Goal: Task Accomplishment & Management: Complete application form

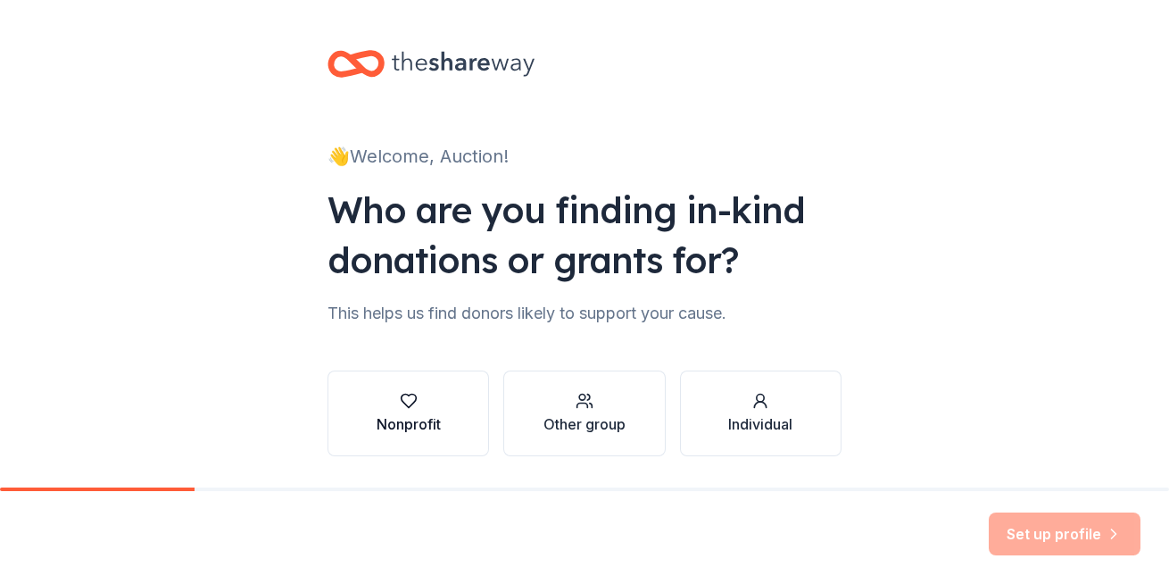
click at [427, 413] on div "Nonprofit" at bounding box center [409, 423] width 64 height 21
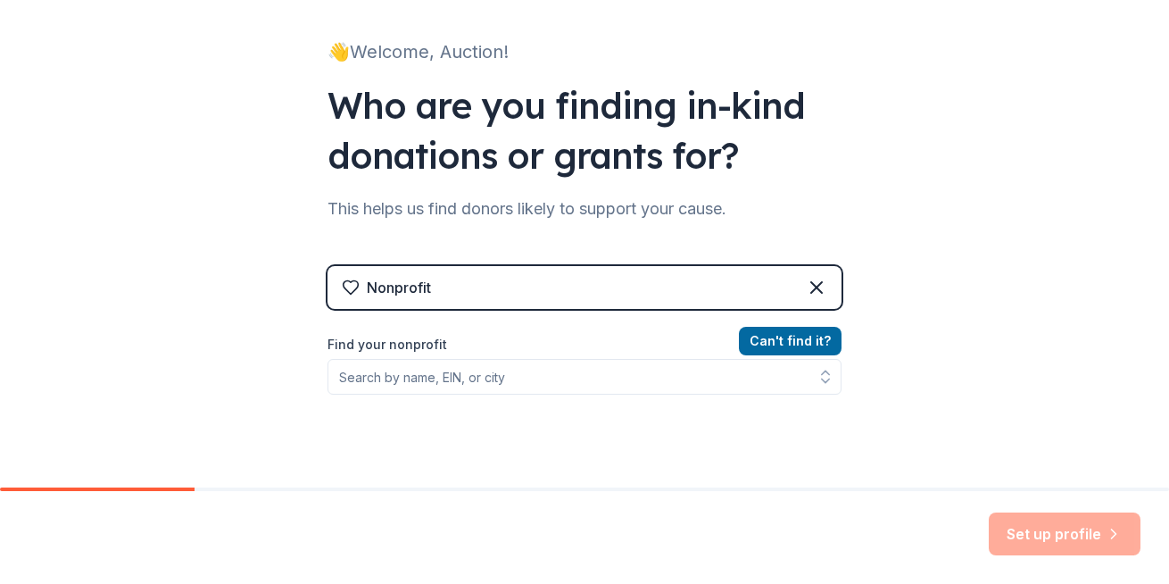
scroll to position [179, 0]
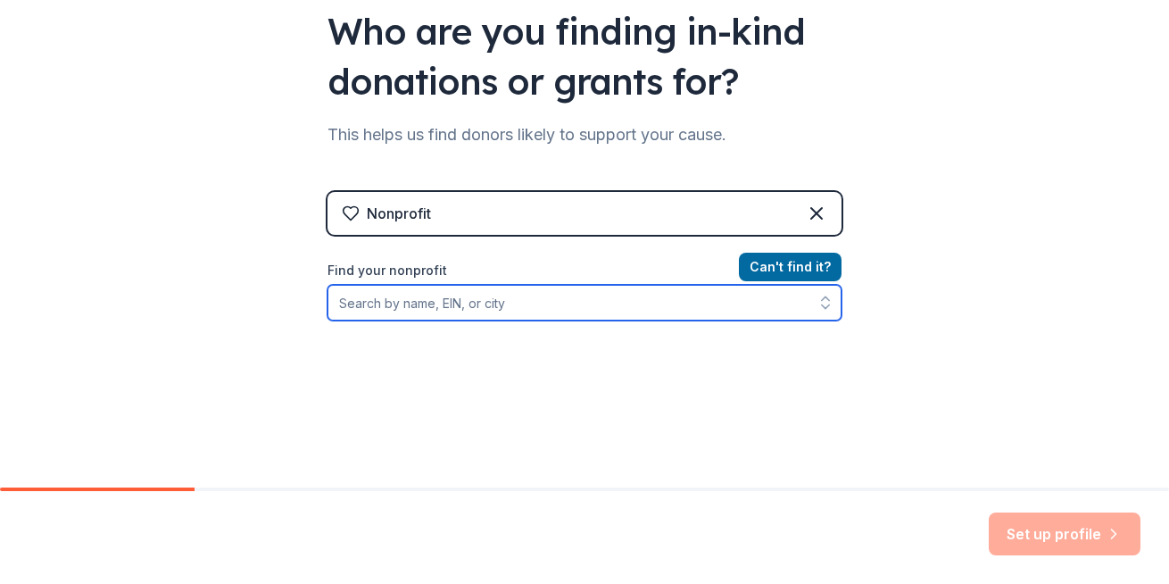
click at [532, 297] on input "Find your nonprofit" at bounding box center [585, 303] width 514 height 36
type input "Alley Cats and"
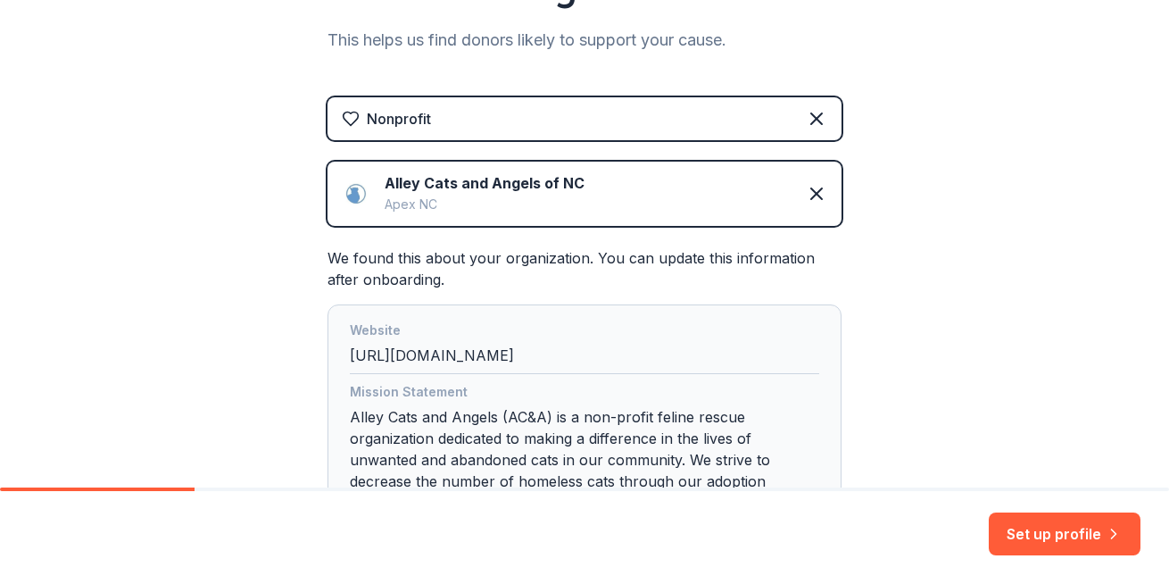
scroll to position [446, 0]
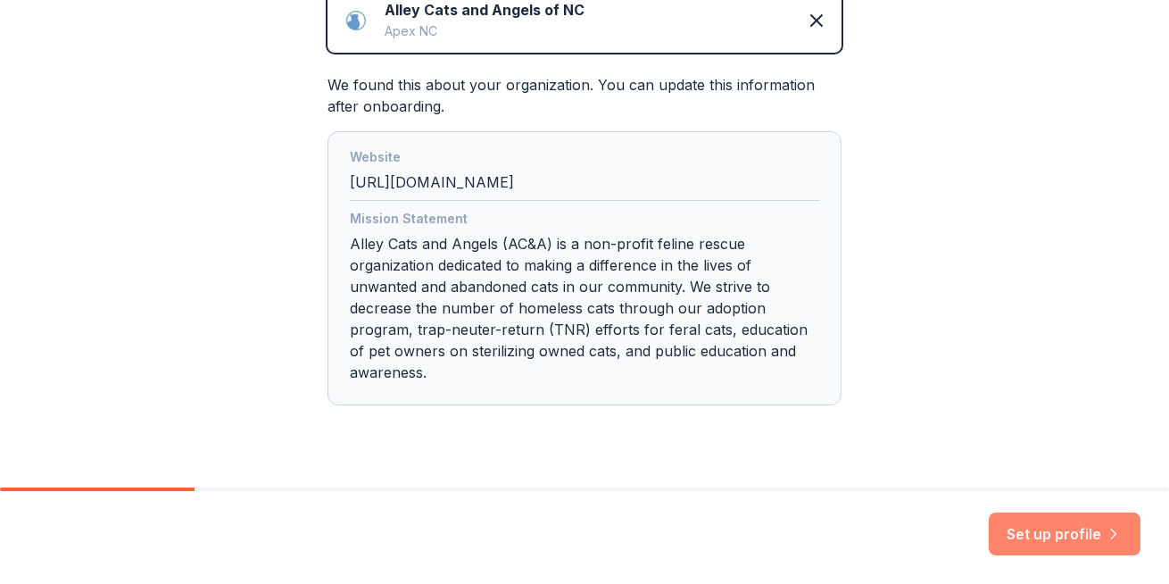
click at [1078, 534] on button "Set up profile" at bounding box center [1065, 533] width 152 height 43
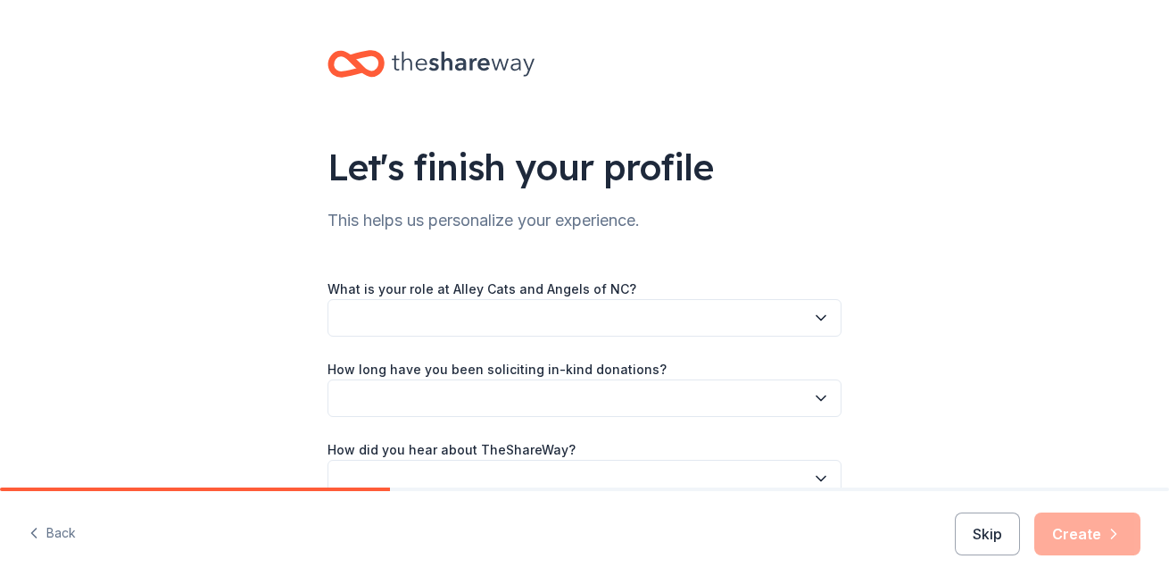
click at [586, 318] on button "button" at bounding box center [585, 317] width 514 height 37
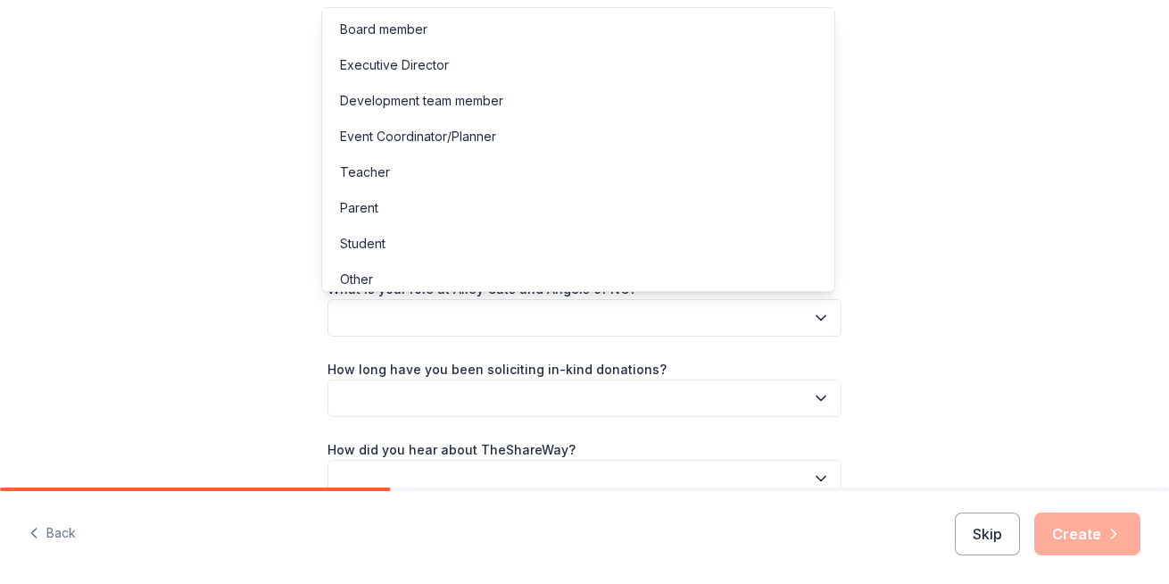
scroll to position [9, 0]
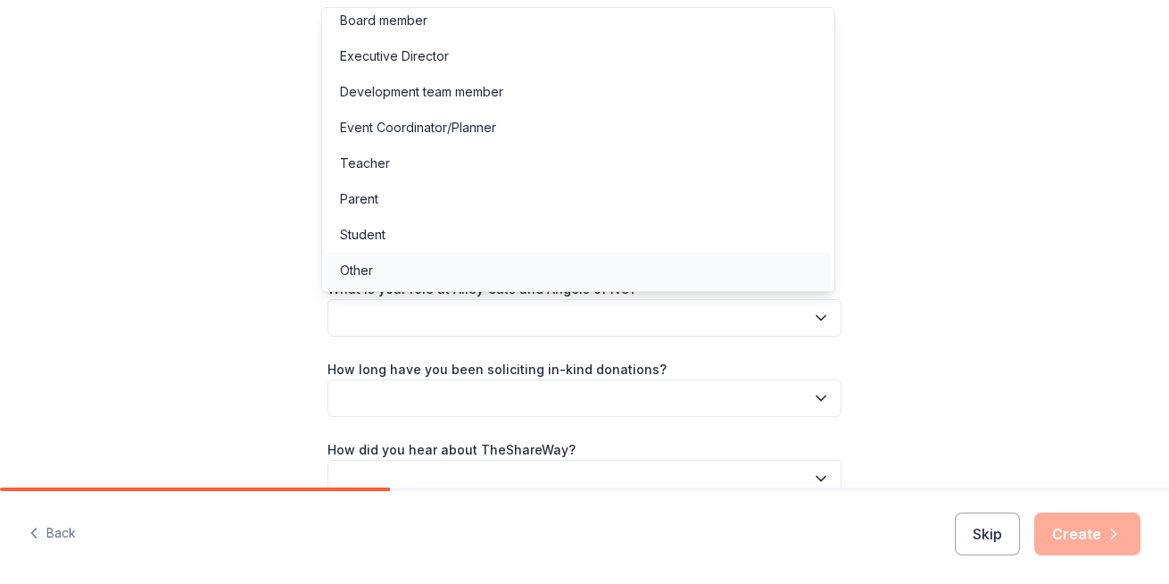
click at [347, 275] on div "Other" at bounding box center [356, 270] width 33 height 21
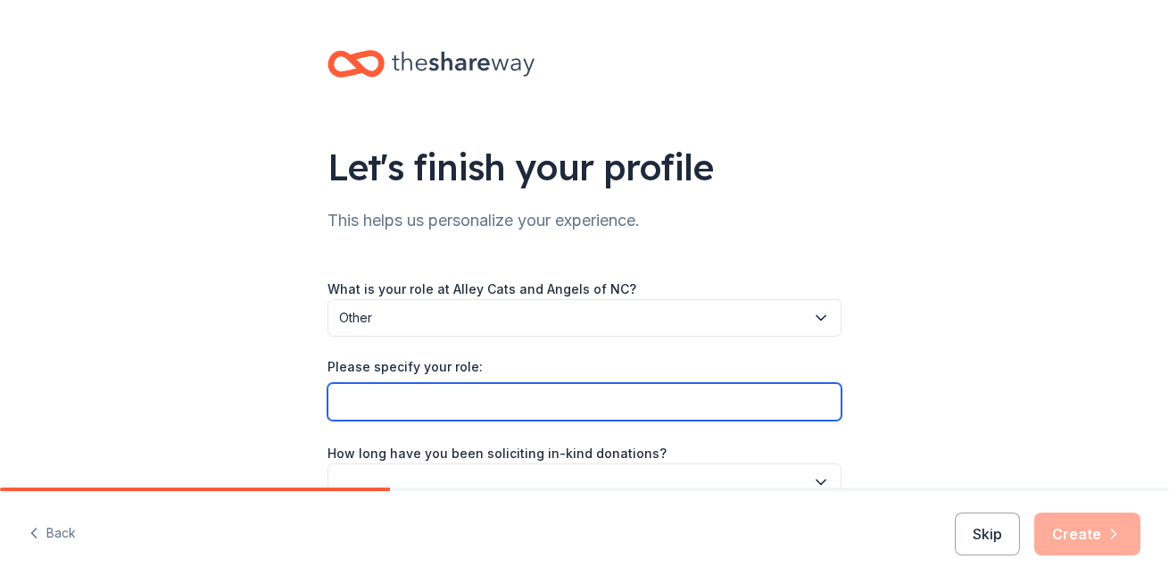
click at [444, 405] on input "Please specify your role:" at bounding box center [585, 401] width 514 height 37
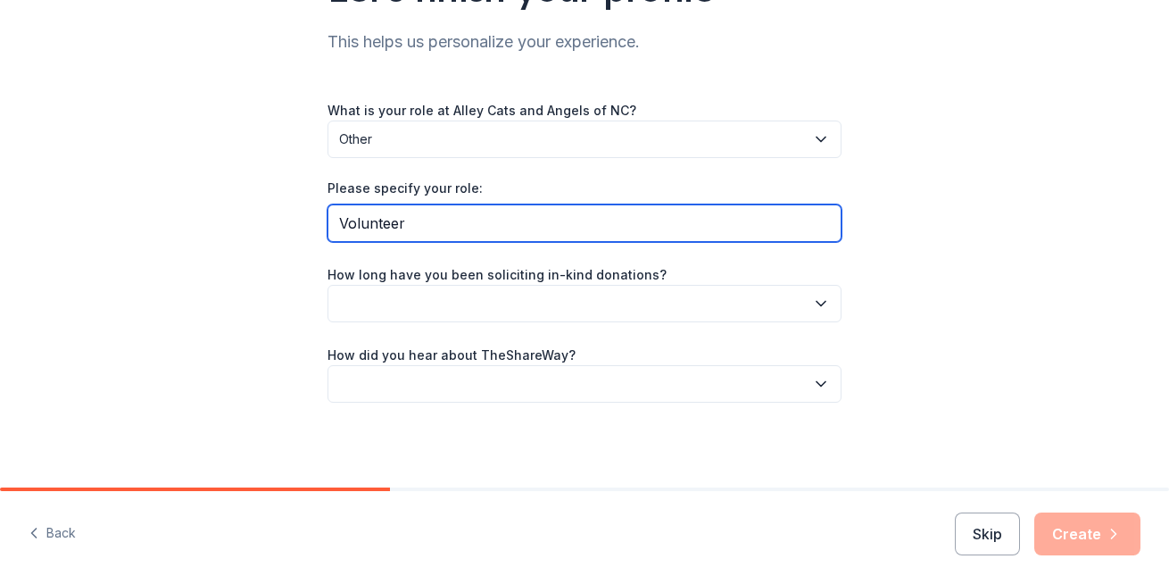
type input "Volunteer"
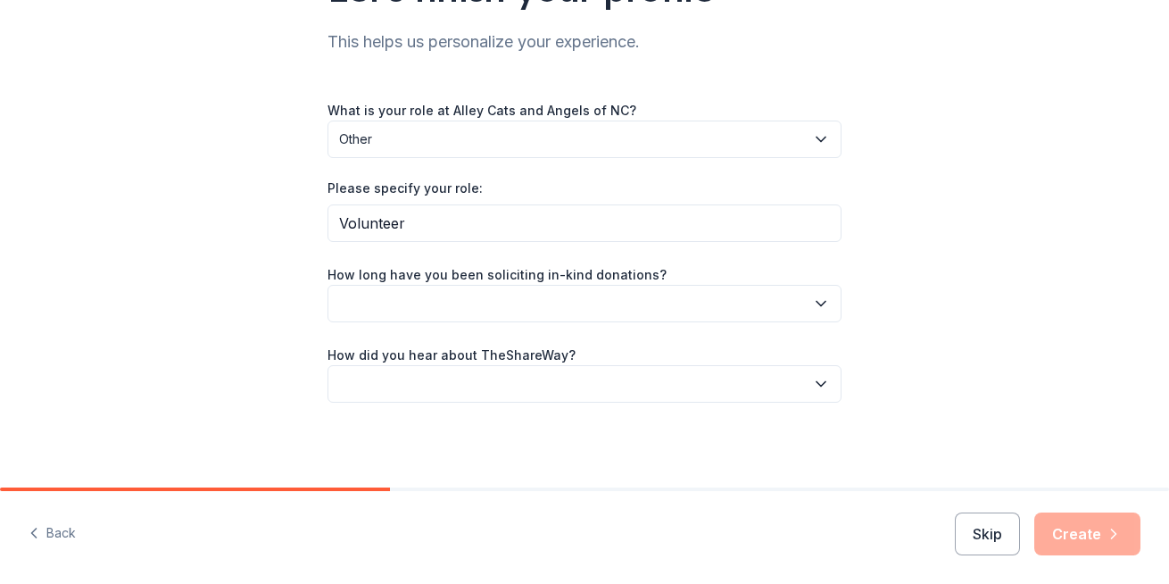
click at [568, 288] on button "button" at bounding box center [585, 303] width 514 height 37
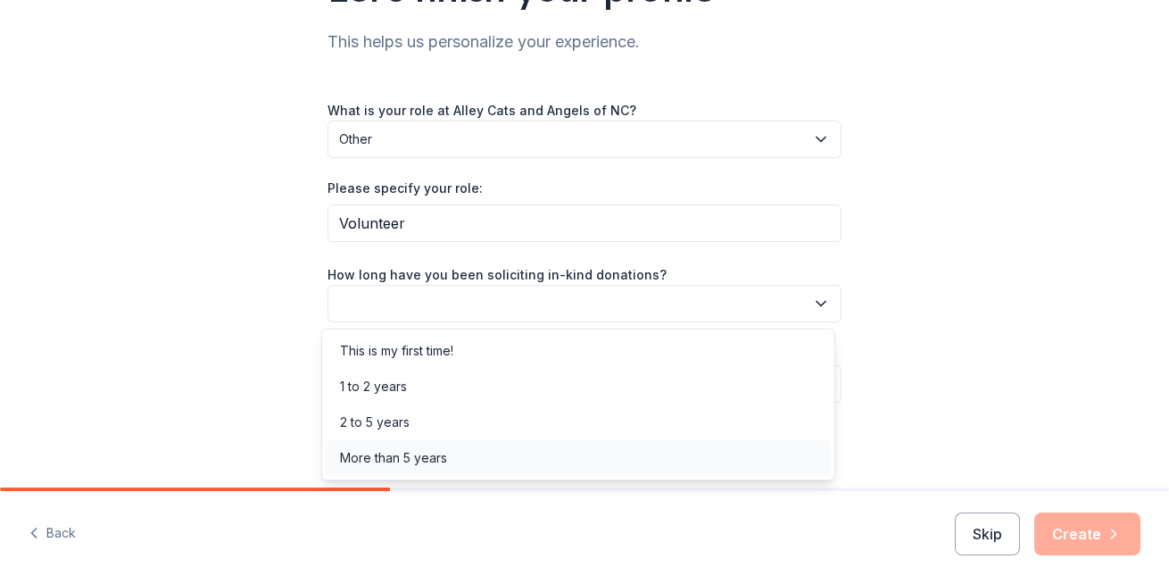
click at [437, 453] on div "More than 5 years" at bounding box center [393, 457] width 107 height 21
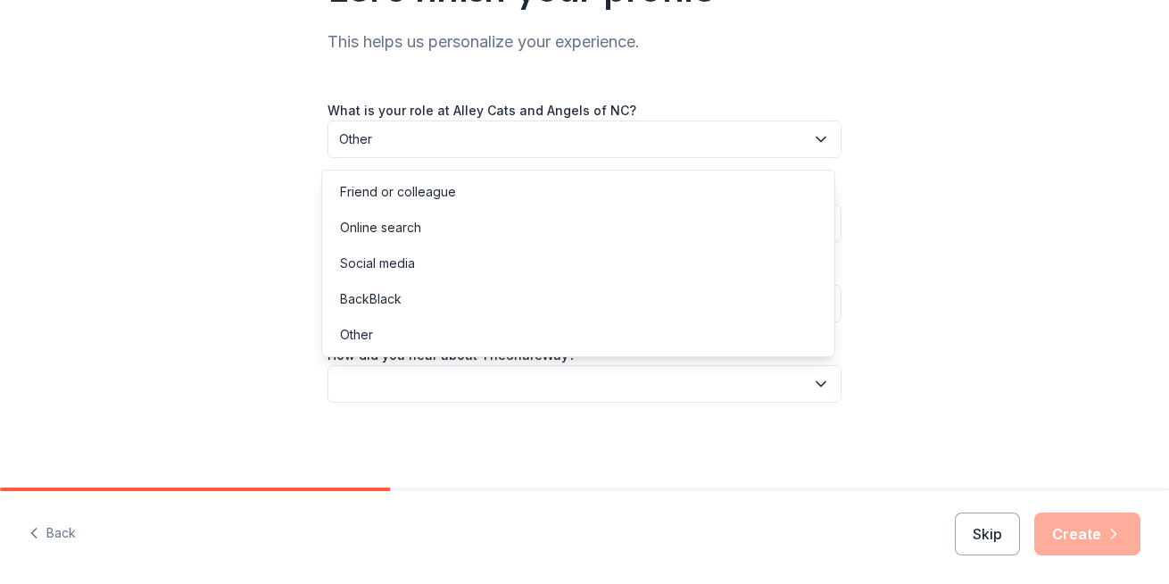
click at [435, 370] on button "button" at bounding box center [585, 383] width 514 height 37
click at [411, 231] on div "Online search" at bounding box center [380, 227] width 81 height 21
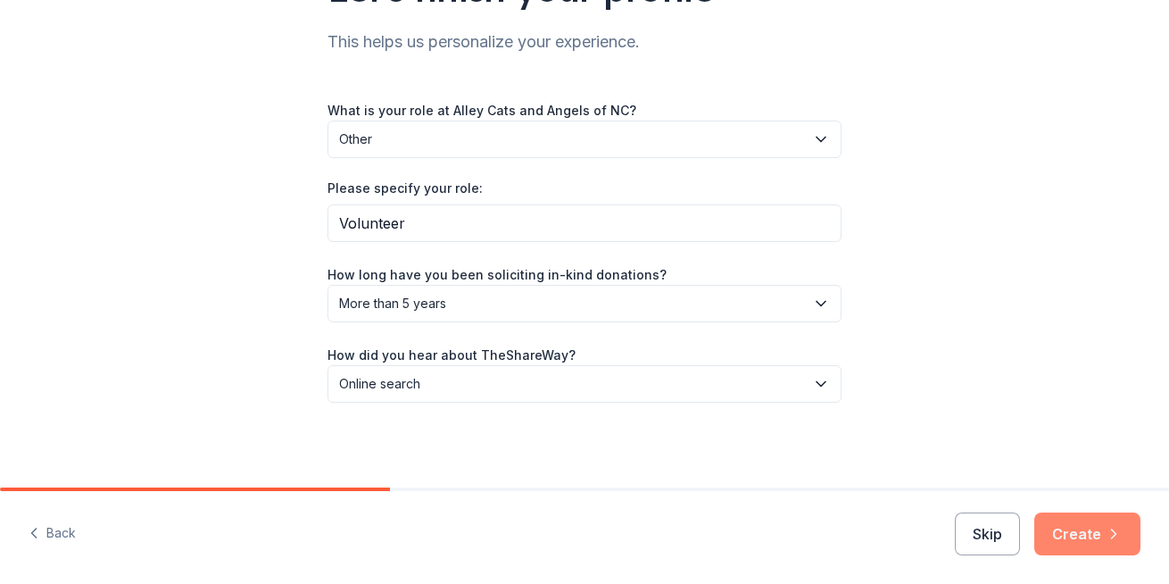
click at [1104, 523] on button "Create" at bounding box center [1088, 533] width 106 height 43
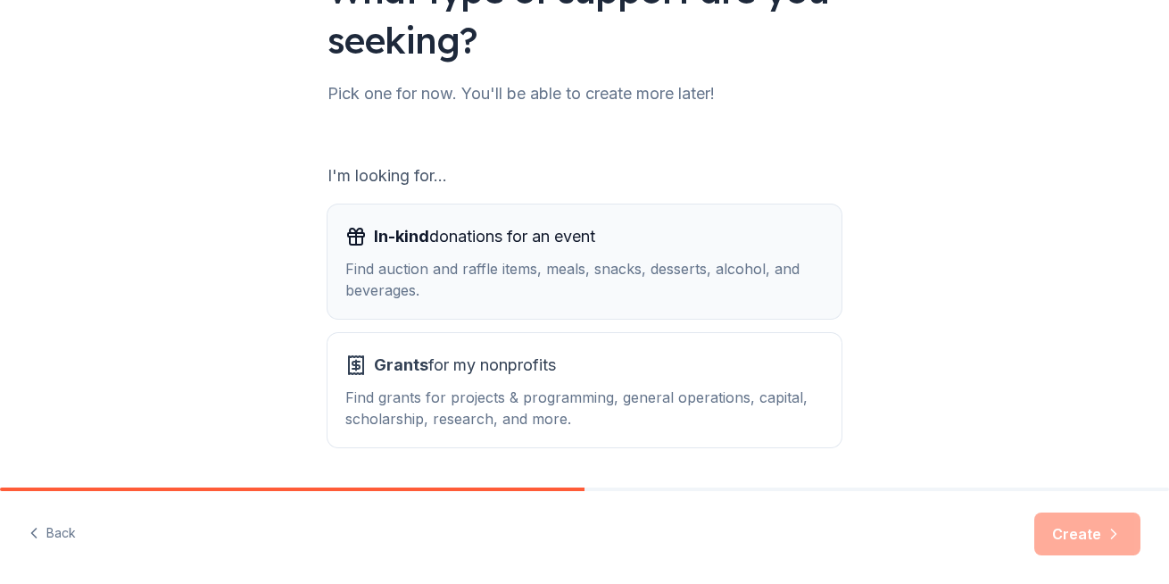
scroll to position [179, 0]
click at [511, 230] on span "In-kind donations for an event" at bounding box center [484, 234] width 221 height 29
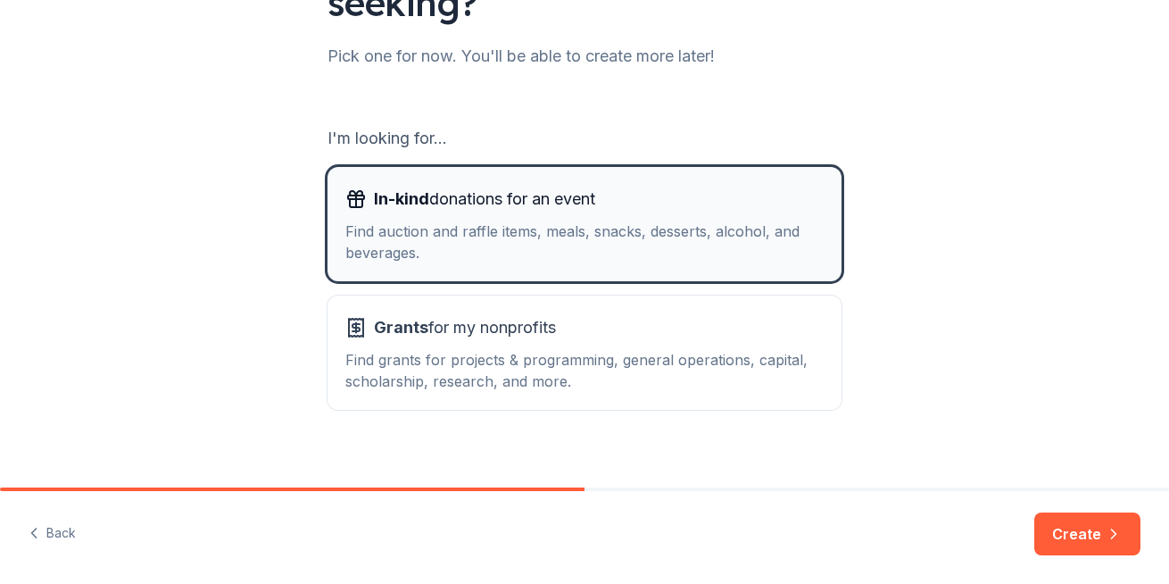
scroll to position [232, 0]
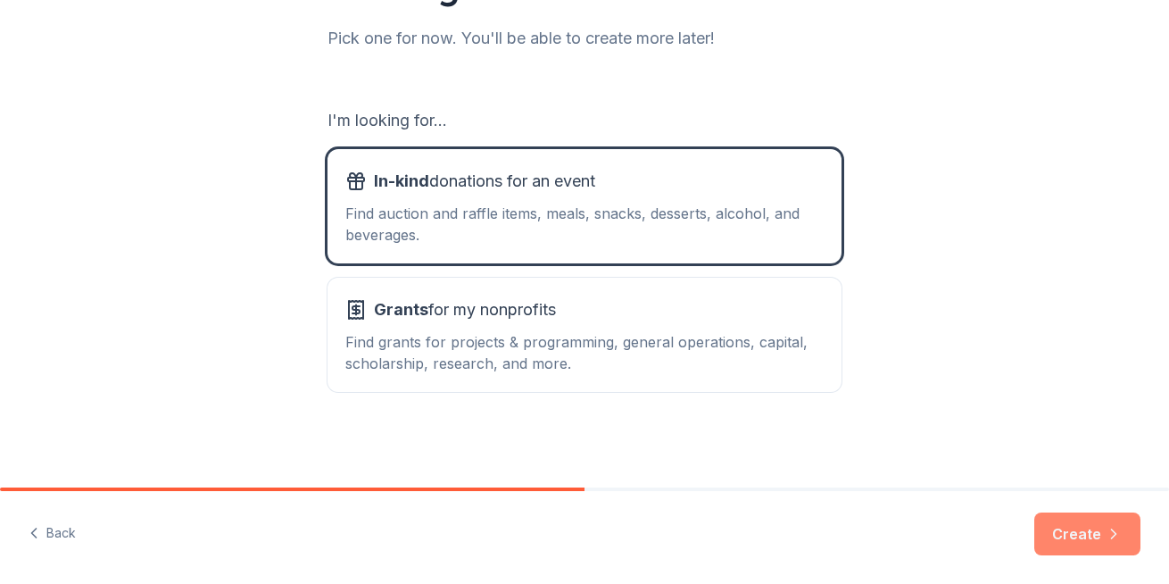
click at [1092, 526] on button "Create" at bounding box center [1088, 533] width 106 height 43
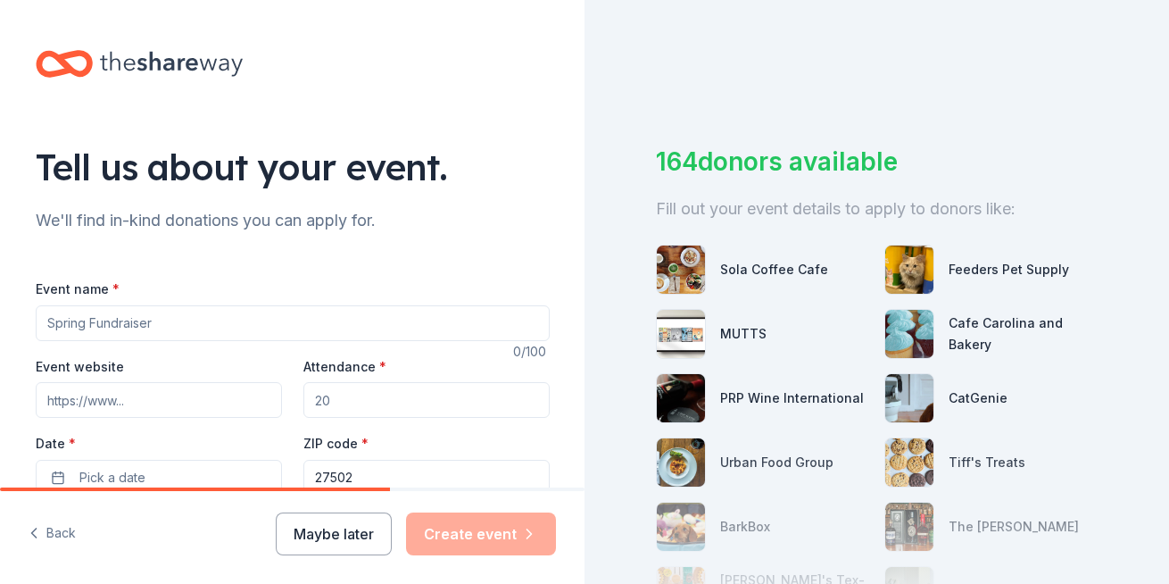
click at [248, 330] on input "Event name *" at bounding box center [293, 323] width 514 height 36
type input "9th Annual Alley Cats & Ales"
click at [364, 400] on input "Attendance *" at bounding box center [427, 400] width 246 height 36
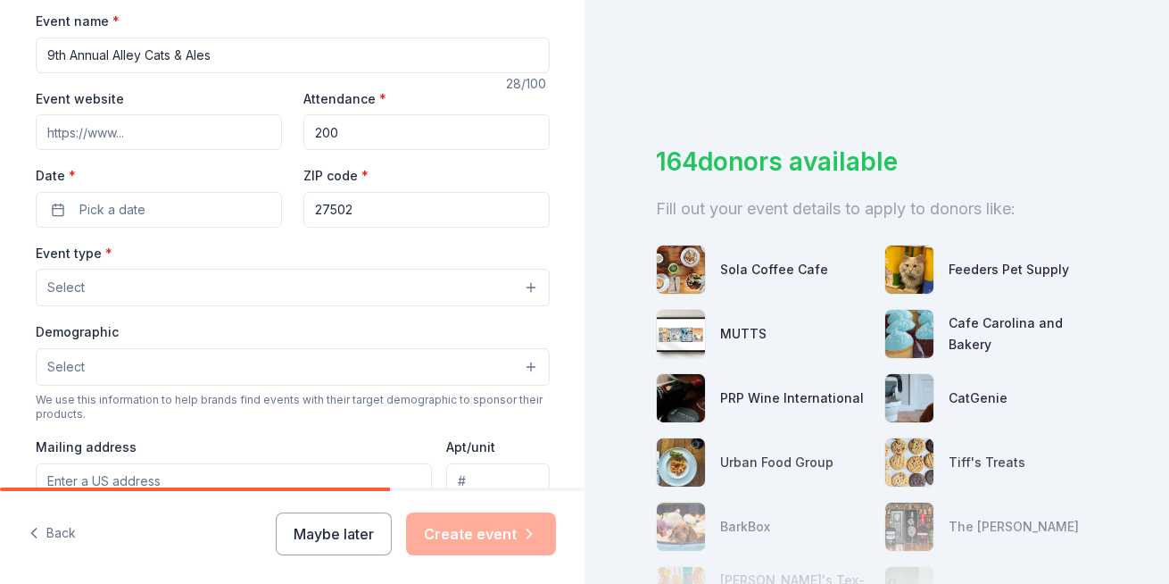
scroll to position [89, 0]
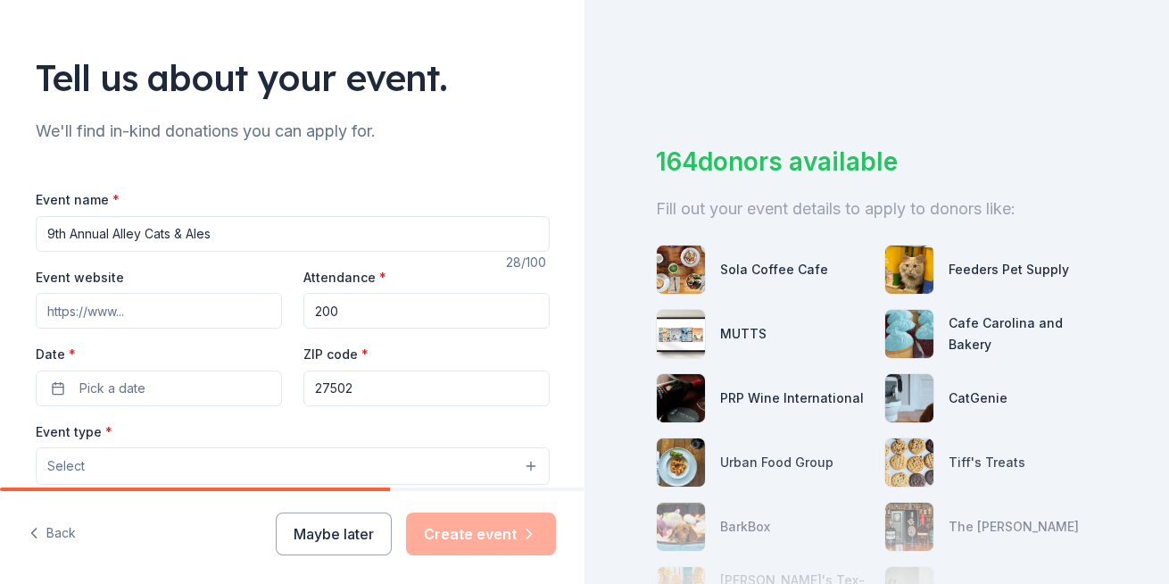
type input "200"
click at [136, 306] on input "Event website" at bounding box center [159, 311] width 246 height 36
click at [204, 466] on button "Select" at bounding box center [293, 465] width 514 height 37
click at [195, 453] on button "Select" at bounding box center [293, 465] width 514 height 37
click at [525, 463] on button "Select" at bounding box center [293, 465] width 514 height 37
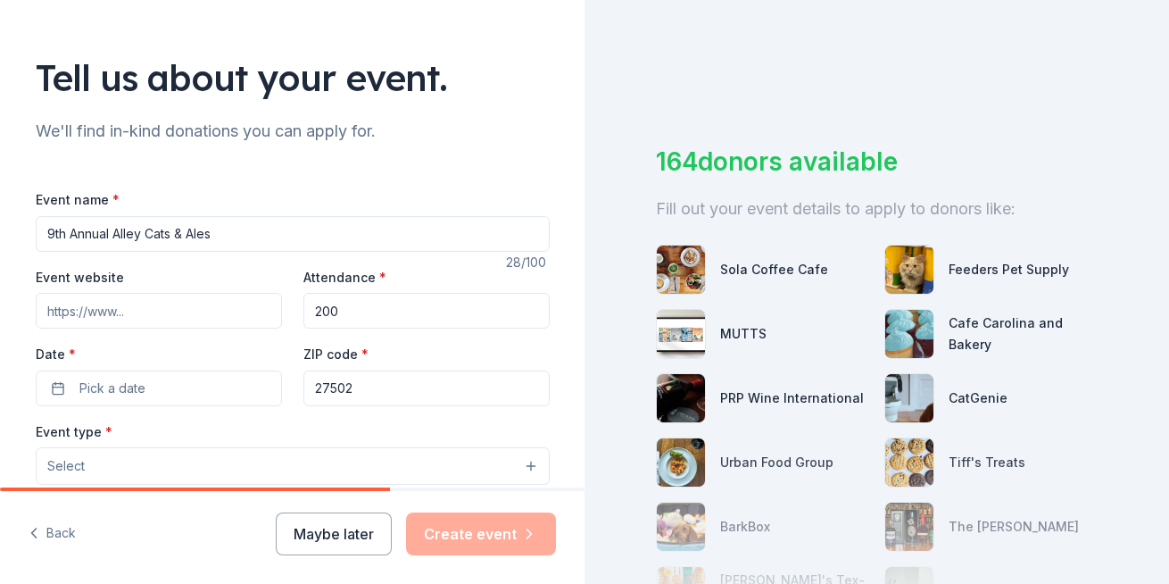
scroll to position [268, 0]
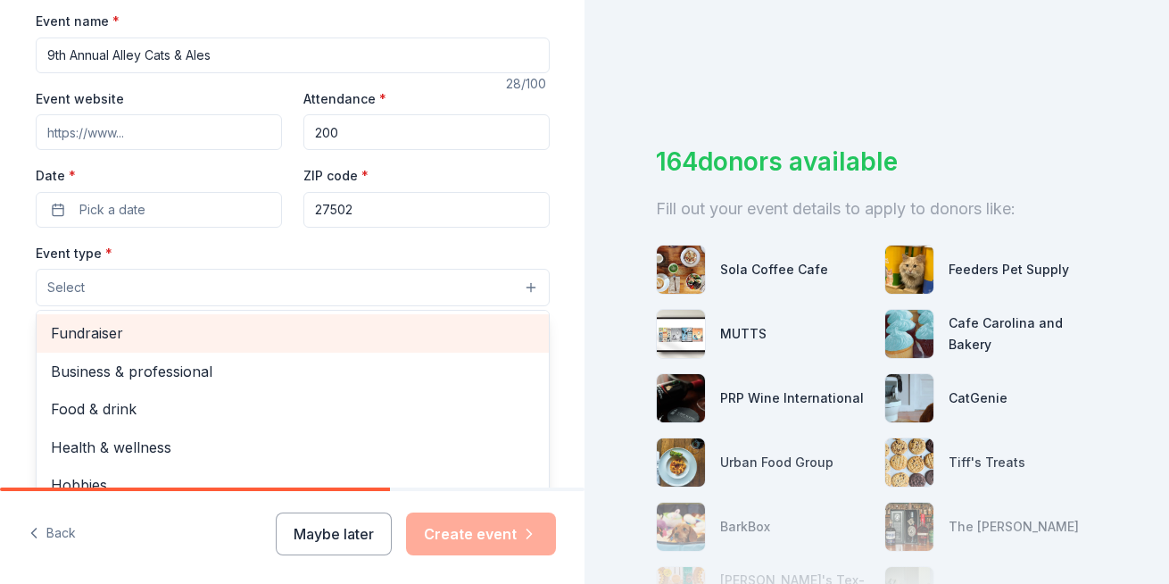
click at [104, 335] on span "Fundraiser" at bounding box center [293, 332] width 484 height 23
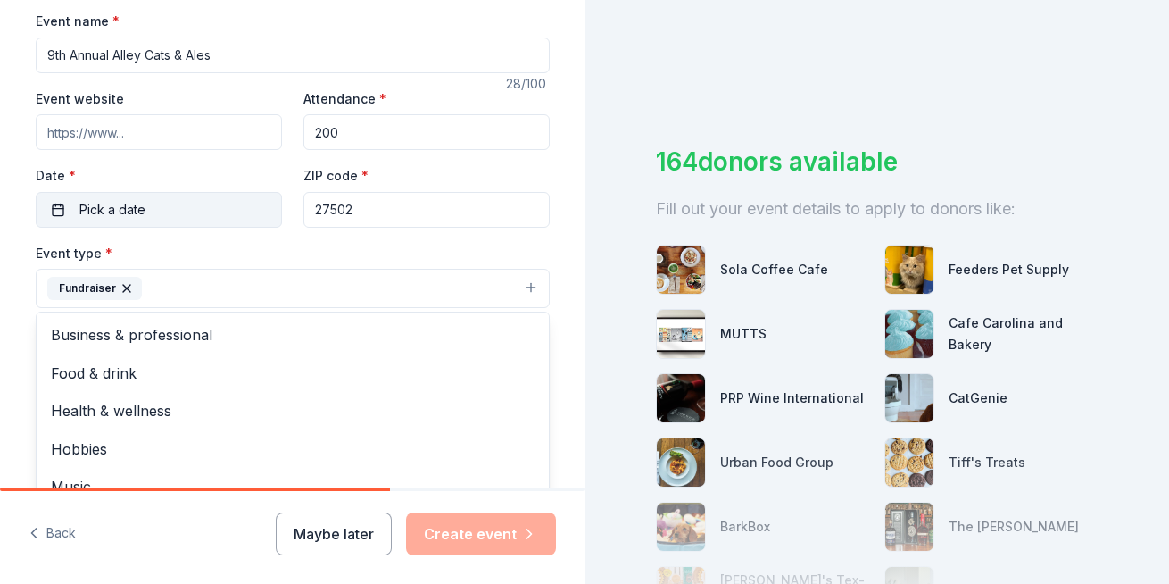
click at [147, 205] on div "Event name * 9th Annual Alley Cats & Ales 28 /100 Event website Attendance * 20…" at bounding box center [293, 423] width 514 height 827
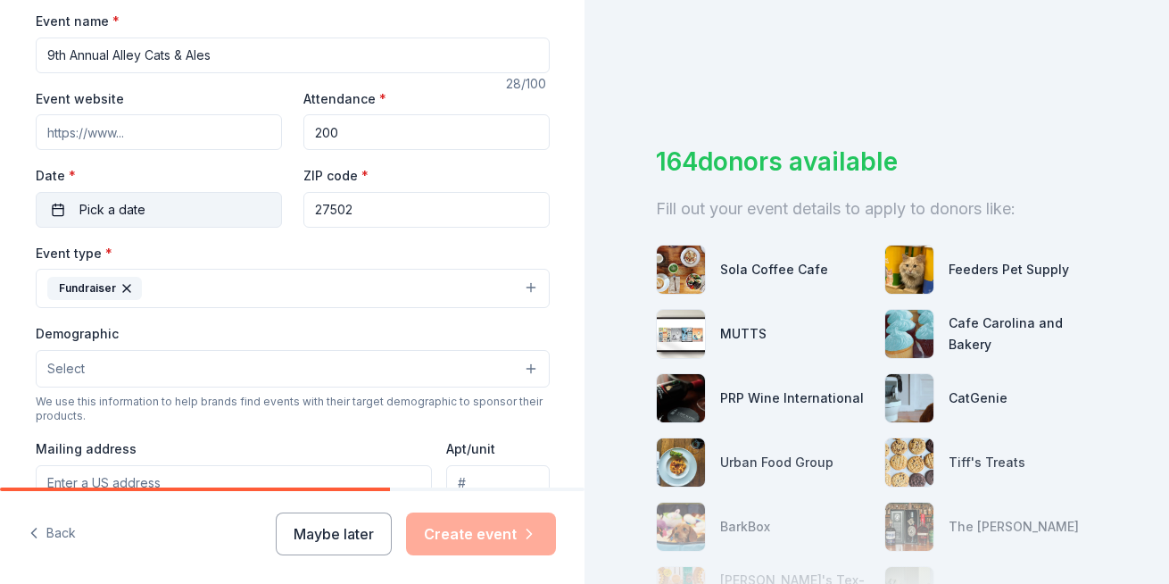
click at [54, 208] on button "Pick a date" at bounding box center [159, 210] width 246 height 36
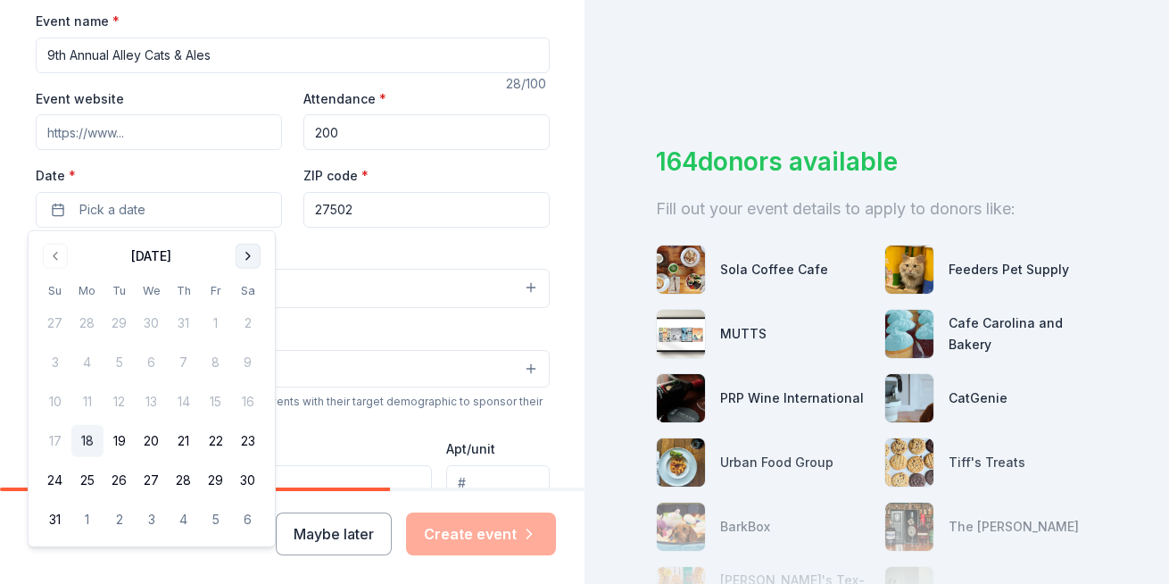
click at [248, 252] on button "Go to next month" at bounding box center [248, 256] width 25 height 25
click at [250, 252] on button "Go to next month" at bounding box center [248, 256] width 25 height 25
click at [60, 400] on button "9" at bounding box center [55, 402] width 32 height 32
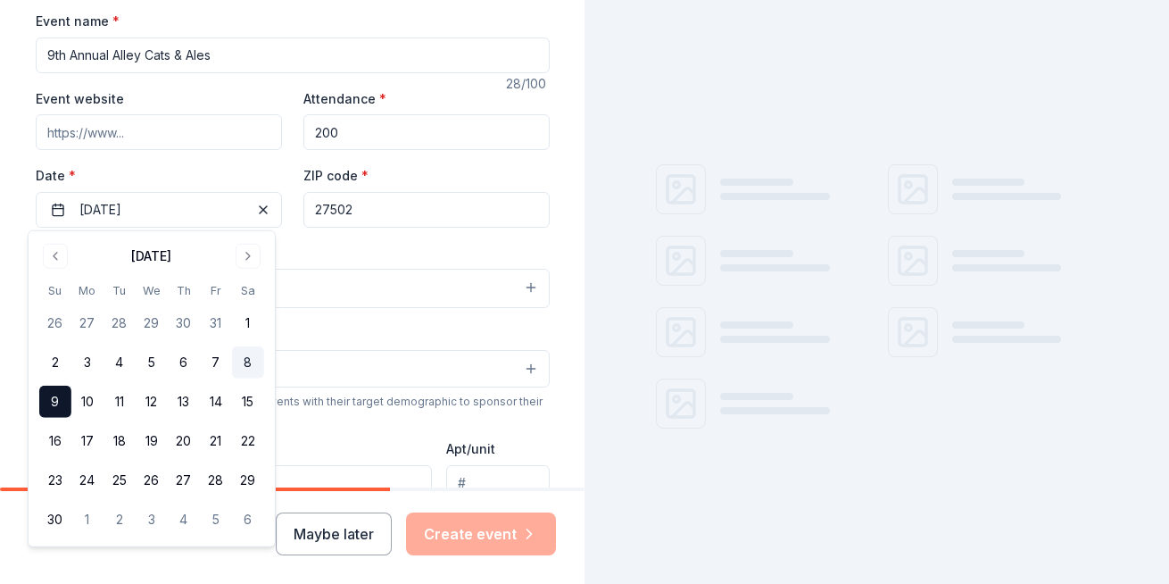
click at [252, 365] on button "8" at bounding box center [248, 362] width 32 height 32
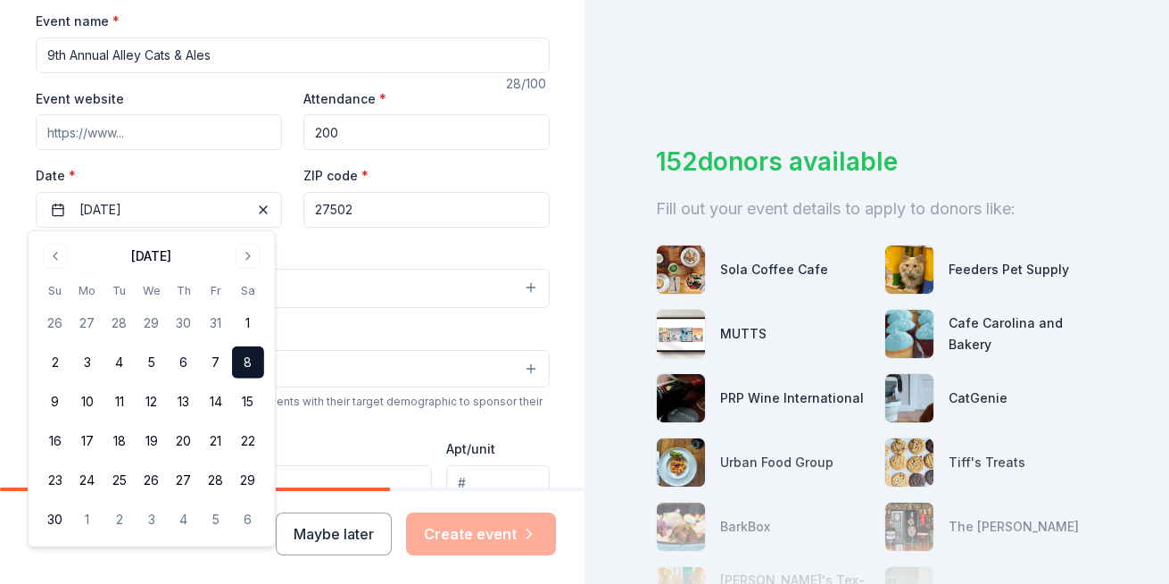
click at [378, 207] on input "27502" at bounding box center [427, 210] width 246 height 36
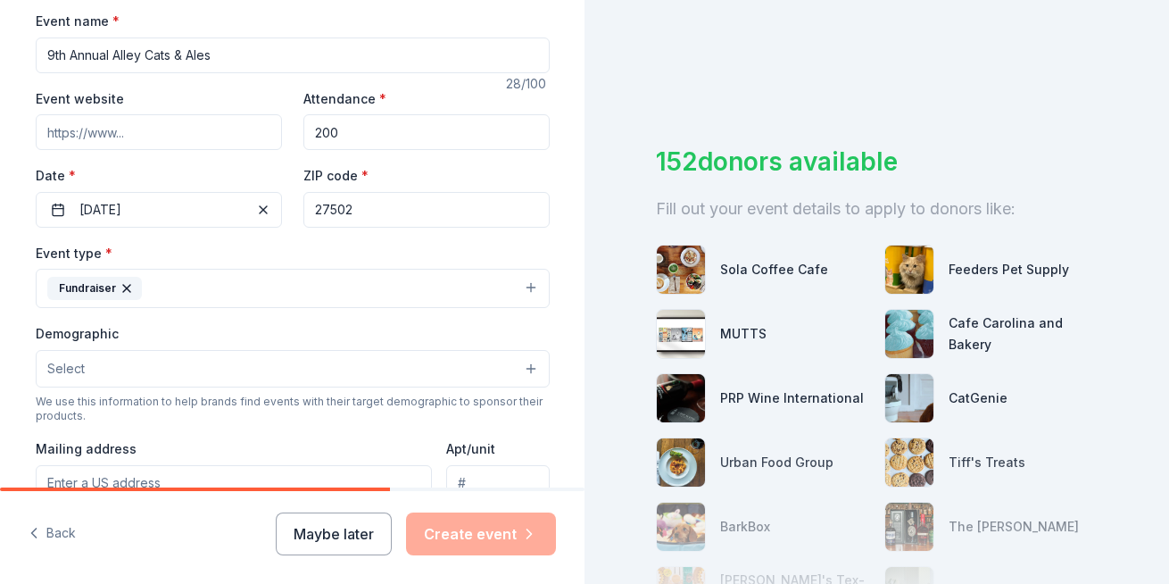
click at [182, 363] on button "Select" at bounding box center [293, 368] width 514 height 37
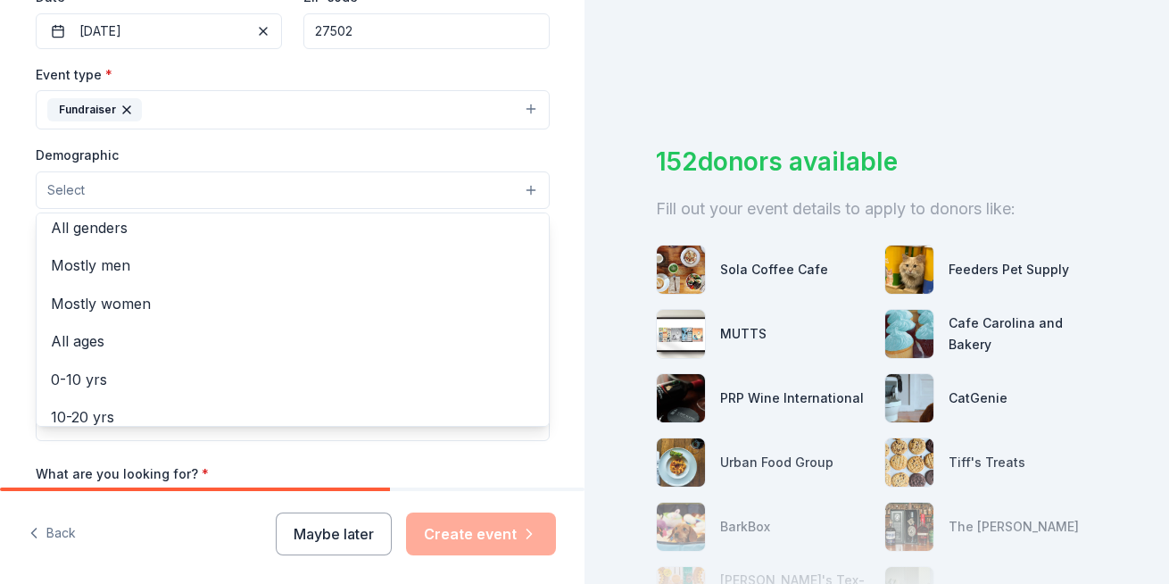
scroll to position [0, 0]
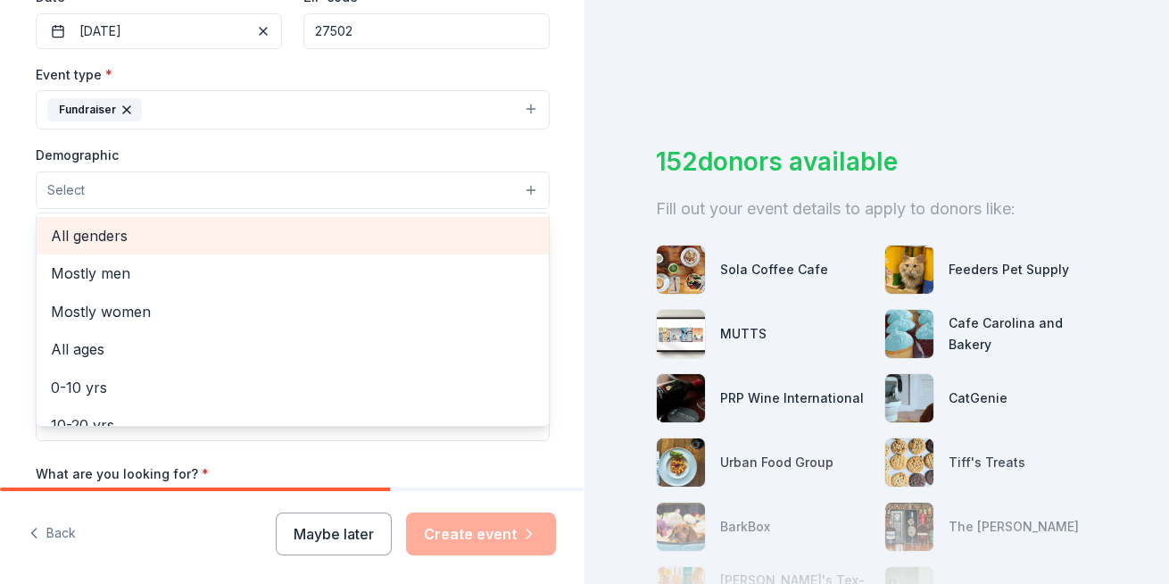
click at [103, 232] on span "All genders" at bounding box center [293, 235] width 484 height 23
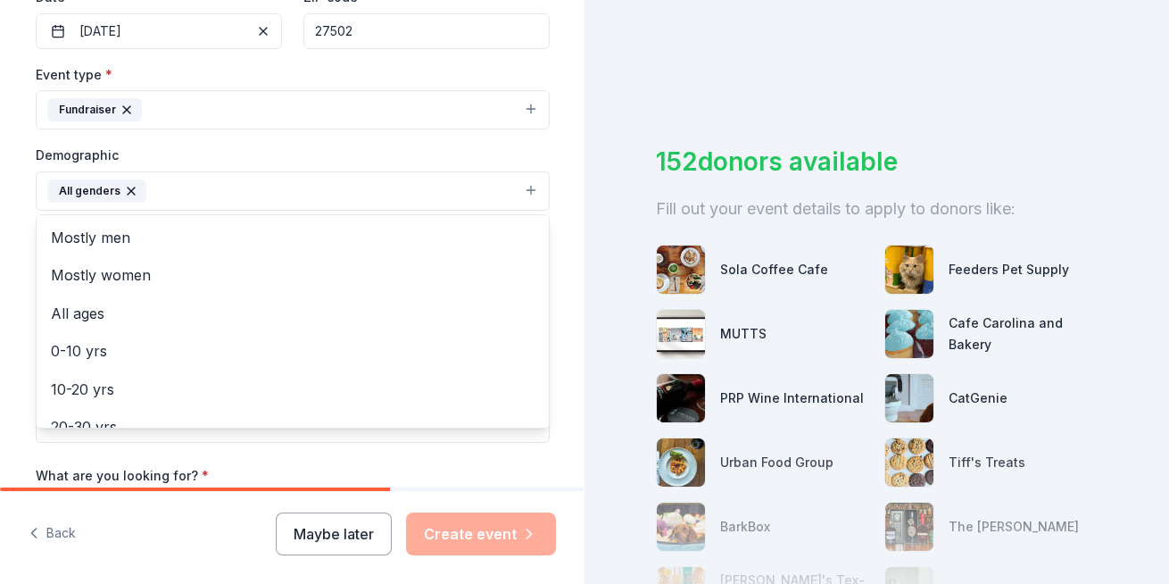
click at [218, 194] on button "All genders" at bounding box center [293, 190] width 514 height 39
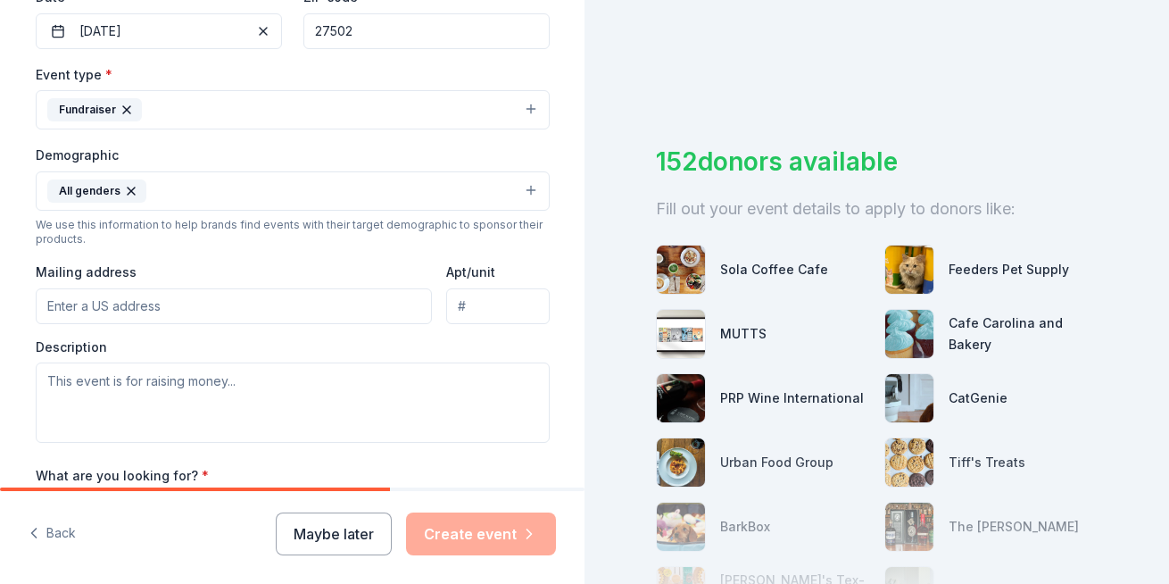
click at [187, 188] on button "All genders" at bounding box center [293, 190] width 514 height 39
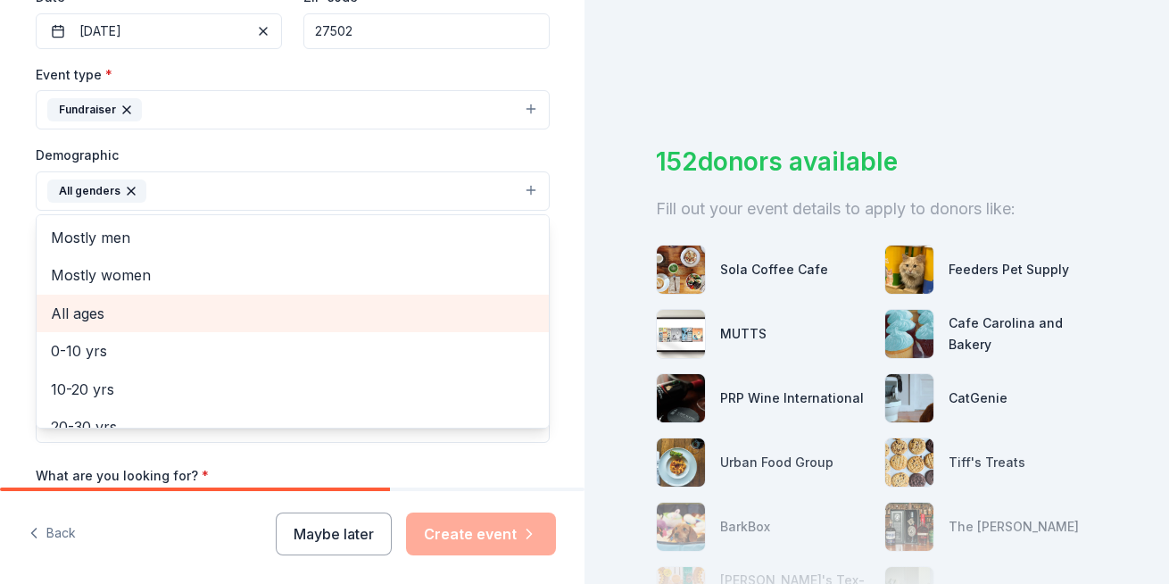
click at [143, 310] on span "All ages" at bounding box center [293, 313] width 484 height 23
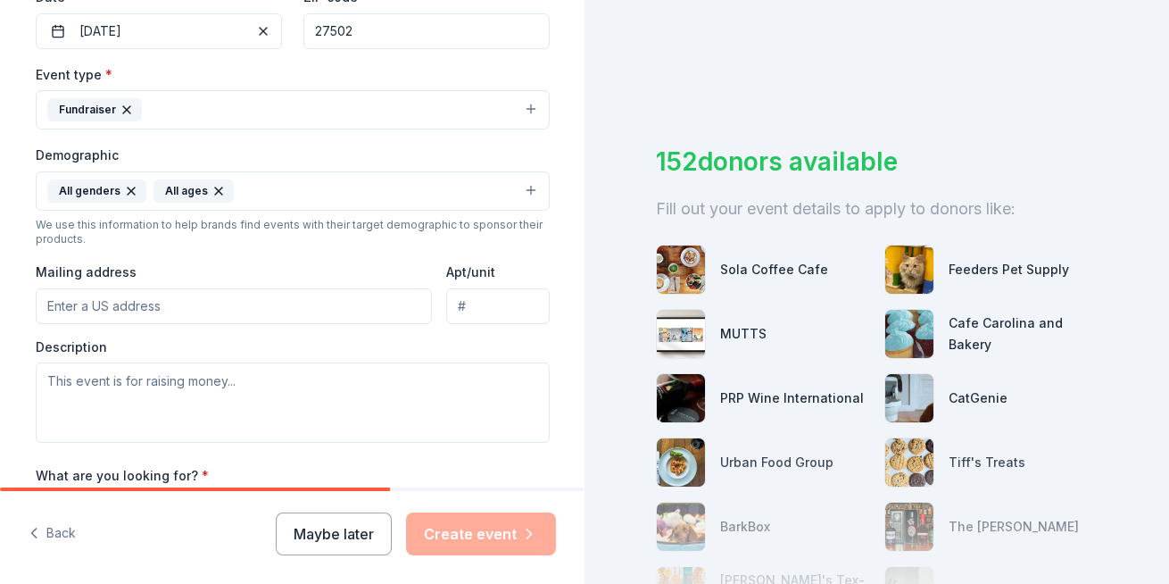
click at [297, 187] on button "All genders All ages" at bounding box center [293, 190] width 514 height 39
click at [198, 299] on input "Mailing address" at bounding box center [234, 306] width 397 height 36
type input "5509 PHILLIPSBURG DR"
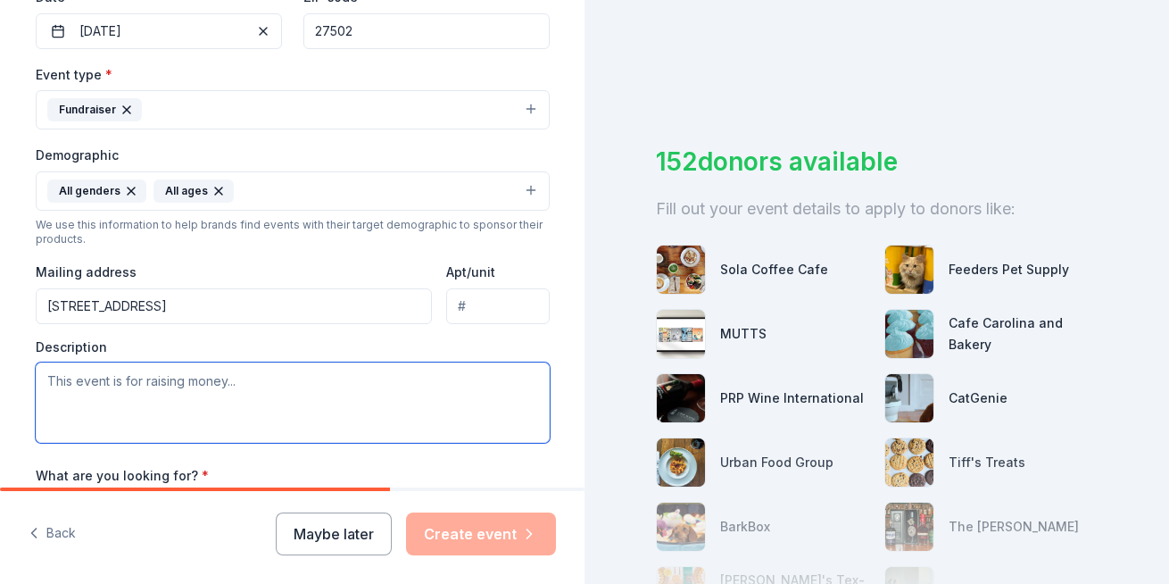
click at [262, 381] on textarea at bounding box center [293, 402] width 514 height 80
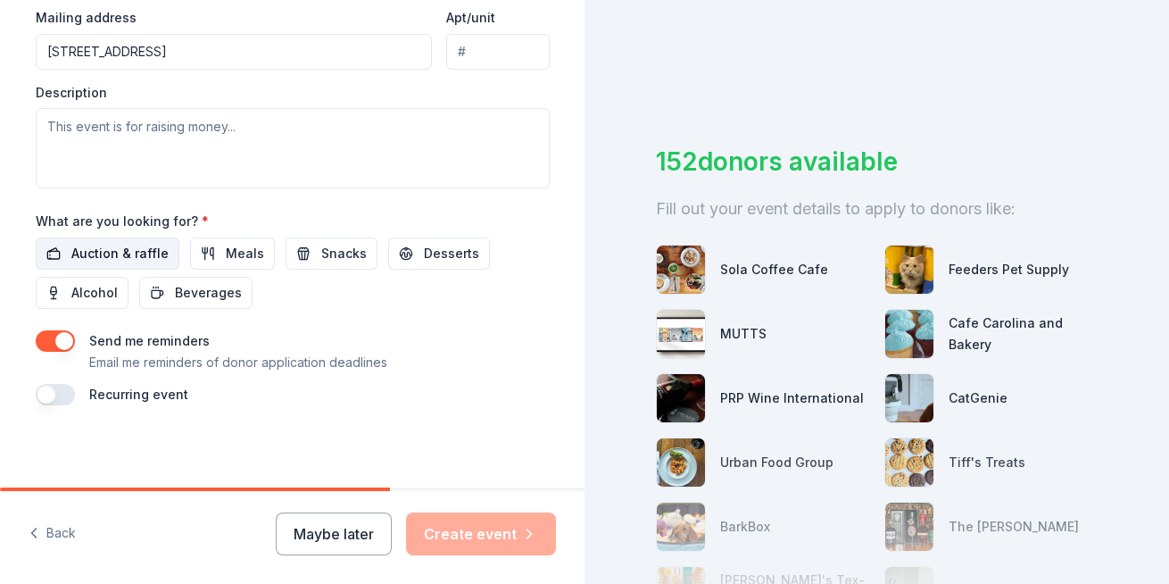
click at [122, 246] on span "Auction & raffle" at bounding box center [119, 253] width 97 height 21
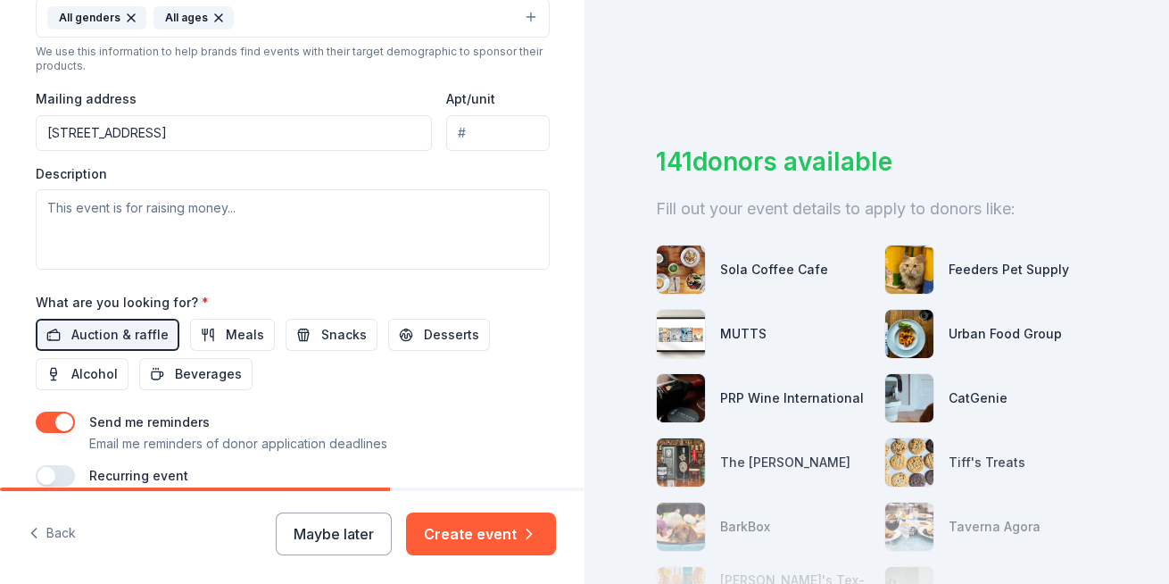
scroll to position [625, 0]
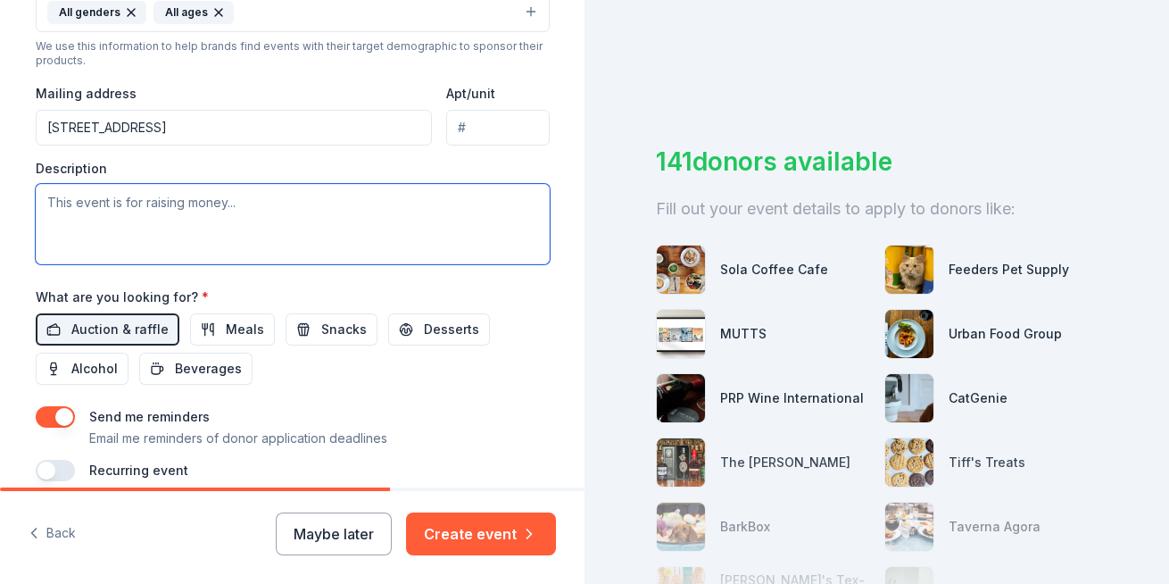
click at [51, 192] on textarea at bounding box center [293, 224] width 514 height 80
paste textarea "We’re thrilled to announce that our 9th annual Alley Cats & Ales fundraiser is …"
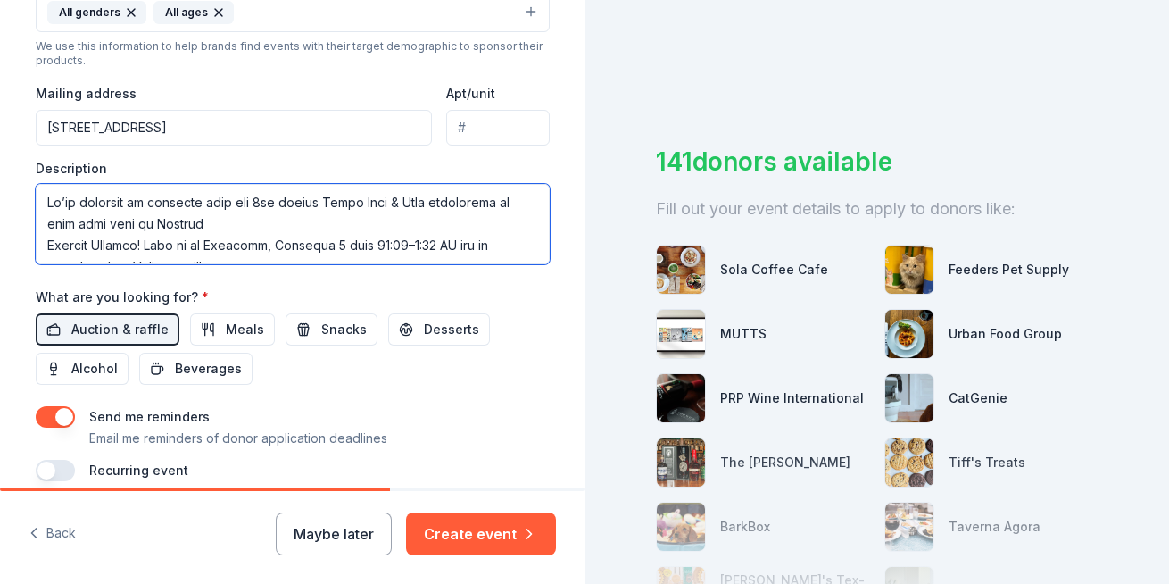
scroll to position [578, 0]
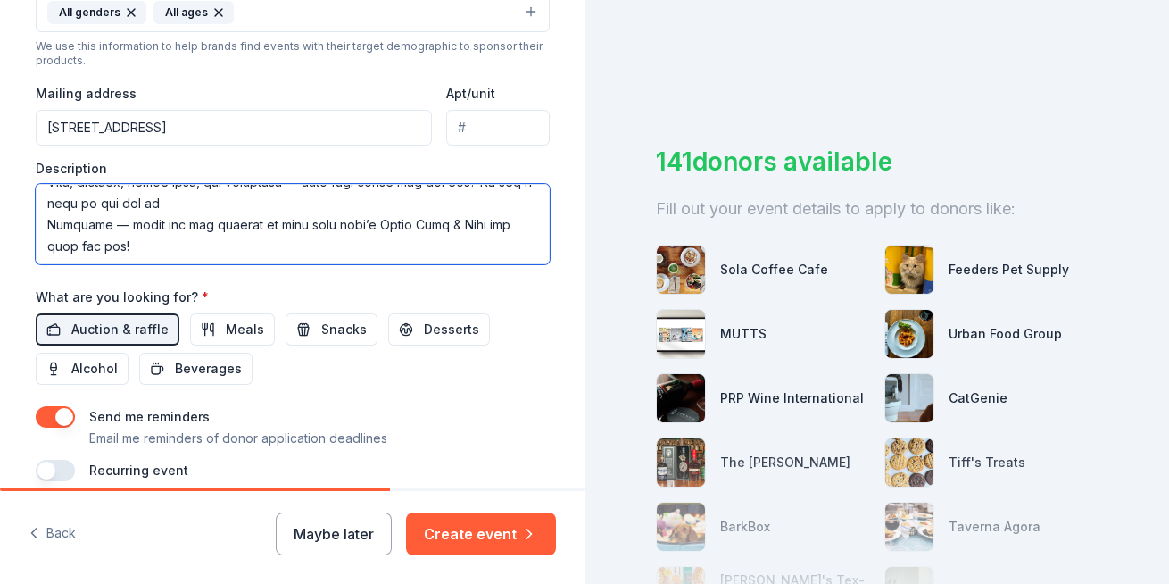
drag, startPoint x: 42, startPoint y: 196, endPoint x: 712, endPoint y: 364, distance: 691.1
click at [712, 364] on div "Tell us about your event. We'll find in-kind donations you can apply for. Event…" at bounding box center [584, 292] width 1169 height 584
paste textarea "form.jotform.com/Alleycatsforms/ACAles_Donation"
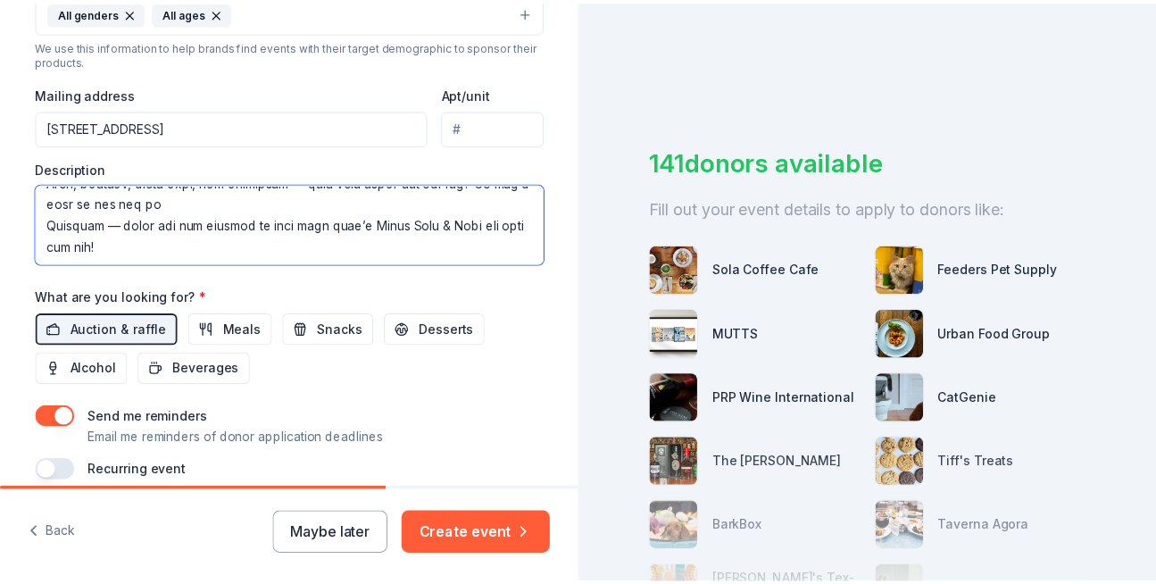
scroll to position [567, 0]
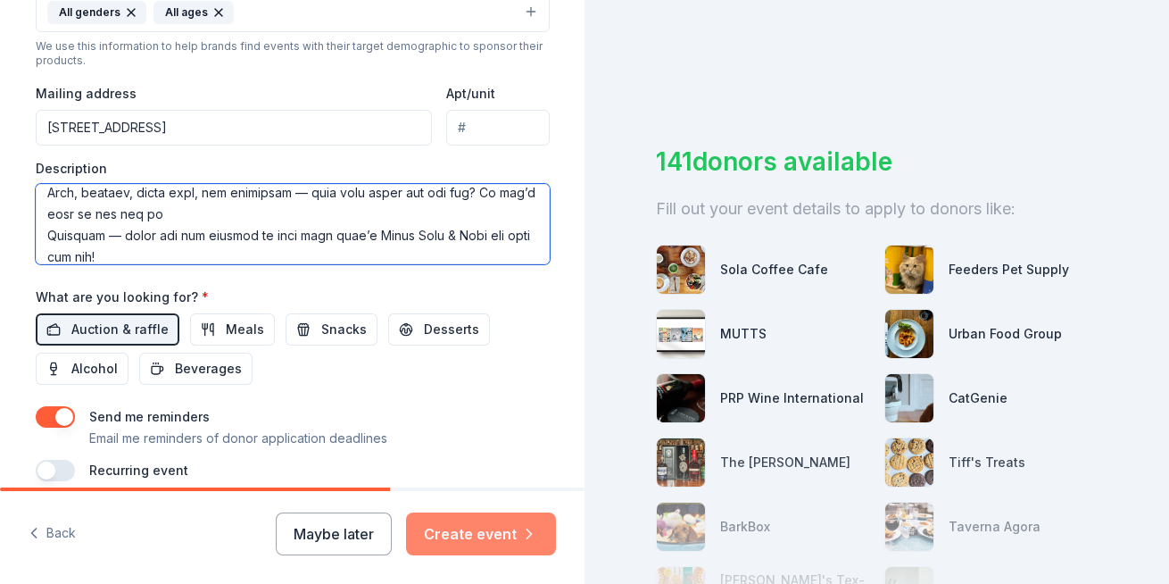
type textarea "We’re thrilled to announce that our 9th annual Alley Cats & Ales fundraiser is …"
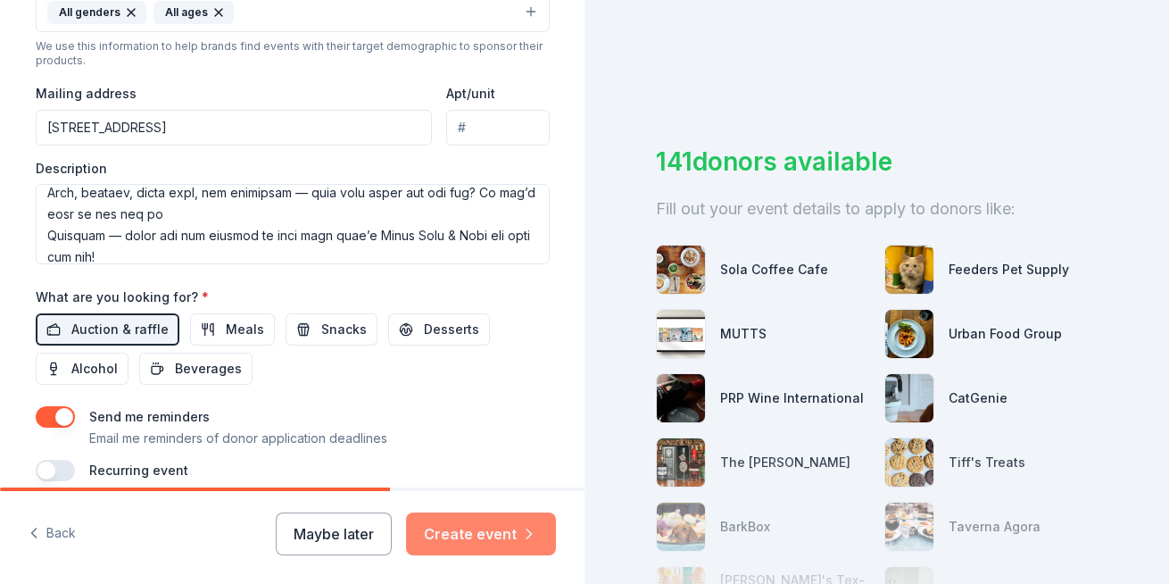
click at [495, 533] on button "Create event" at bounding box center [481, 533] width 150 height 43
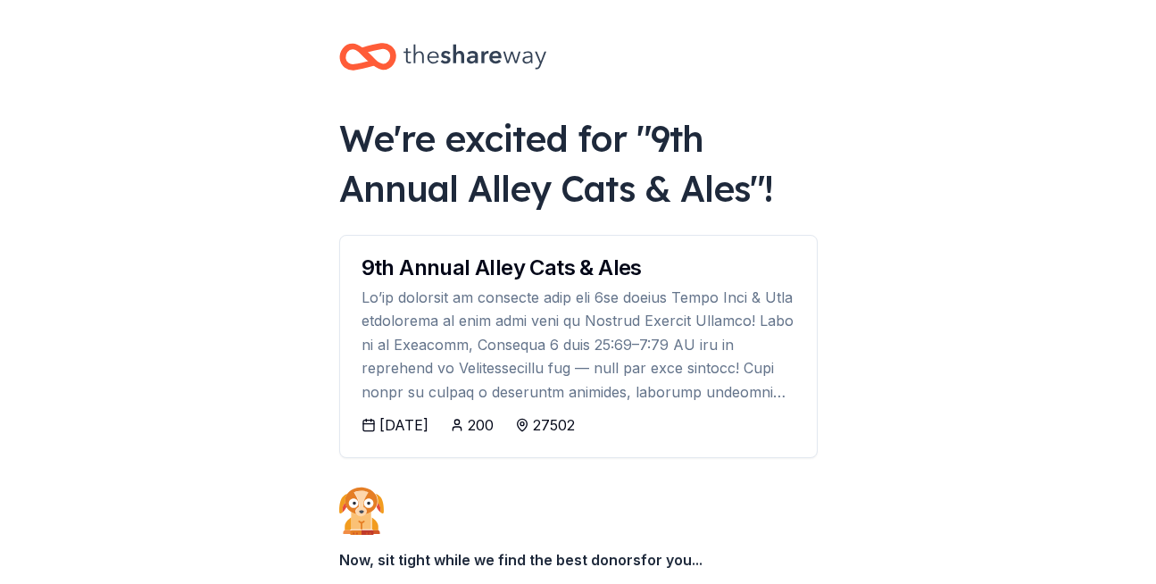
scroll to position [194, 0]
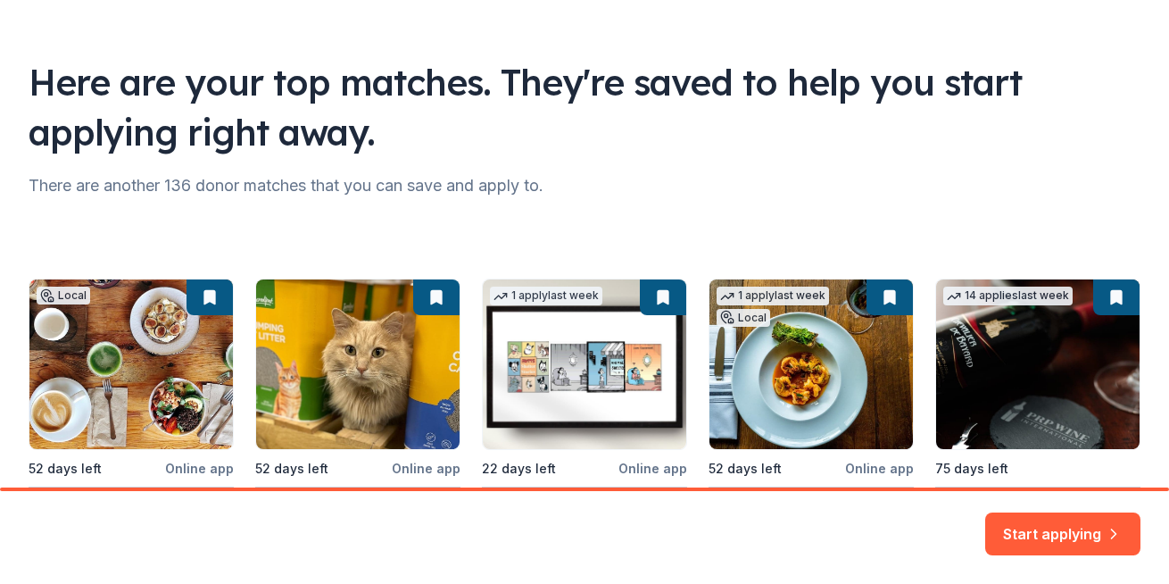
scroll to position [174, 0]
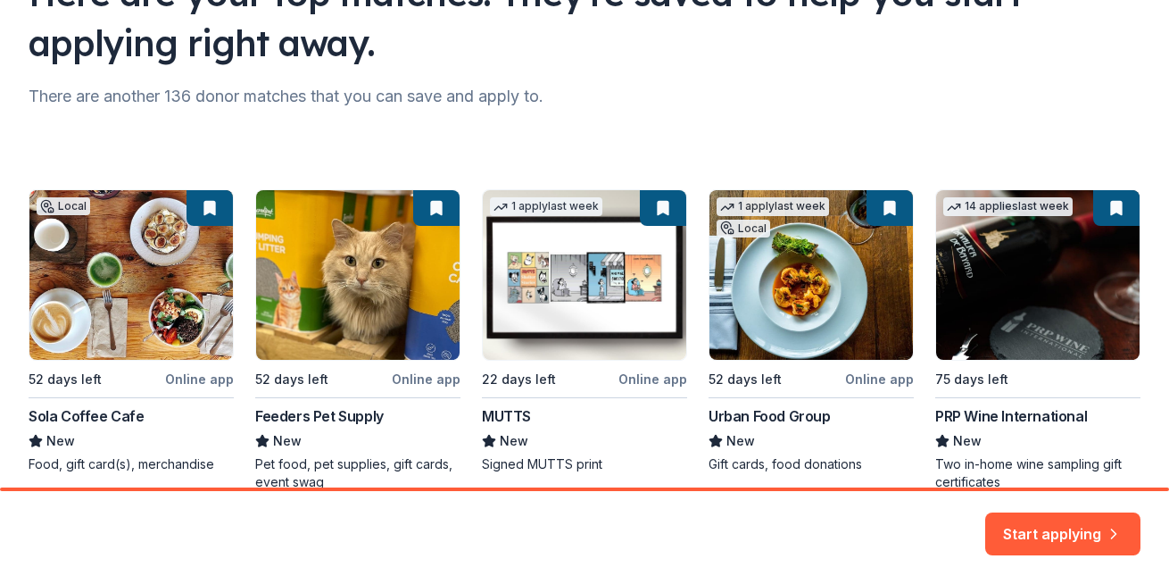
click at [202, 380] on div "Local 52 days left Online app Sola Coffee Cafe New Food, gift card(s), merchand…" at bounding box center [585, 340] width 1112 height 302
click at [194, 377] on div "Local 52 days left Online app Sola Coffee Cafe New Food, gift card(s), merchand…" at bounding box center [585, 340] width 1112 height 302
click at [118, 331] on div "Local 52 days left Online app Sola Coffee Cafe New Food, gift card(s), merchand…" at bounding box center [585, 340] width 1112 height 302
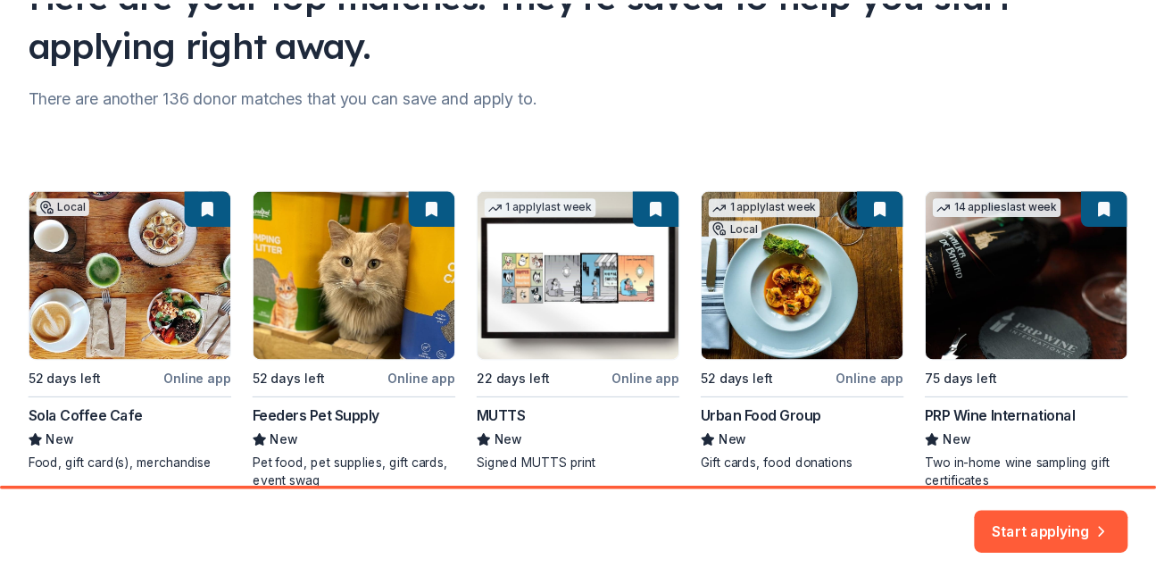
scroll to position [263, 0]
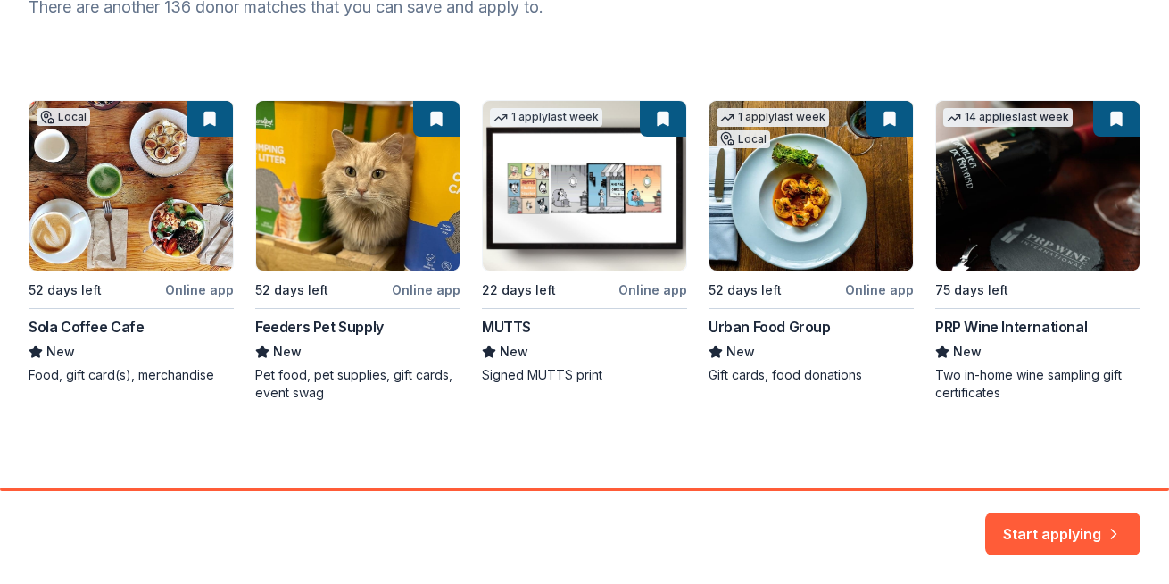
click at [1013, 239] on div "Local 52 days left Online app Sola Coffee Cafe New Food, gift card(s), merchand…" at bounding box center [585, 251] width 1112 height 302
click at [1061, 531] on button "Start applying" at bounding box center [1062, 523] width 155 height 43
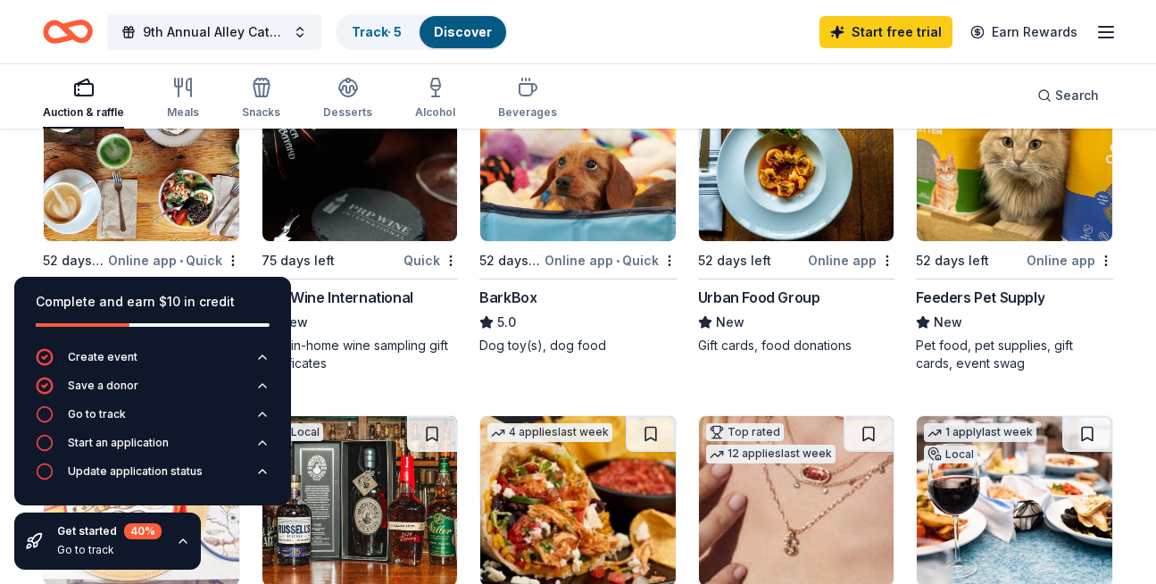
scroll to position [179, 0]
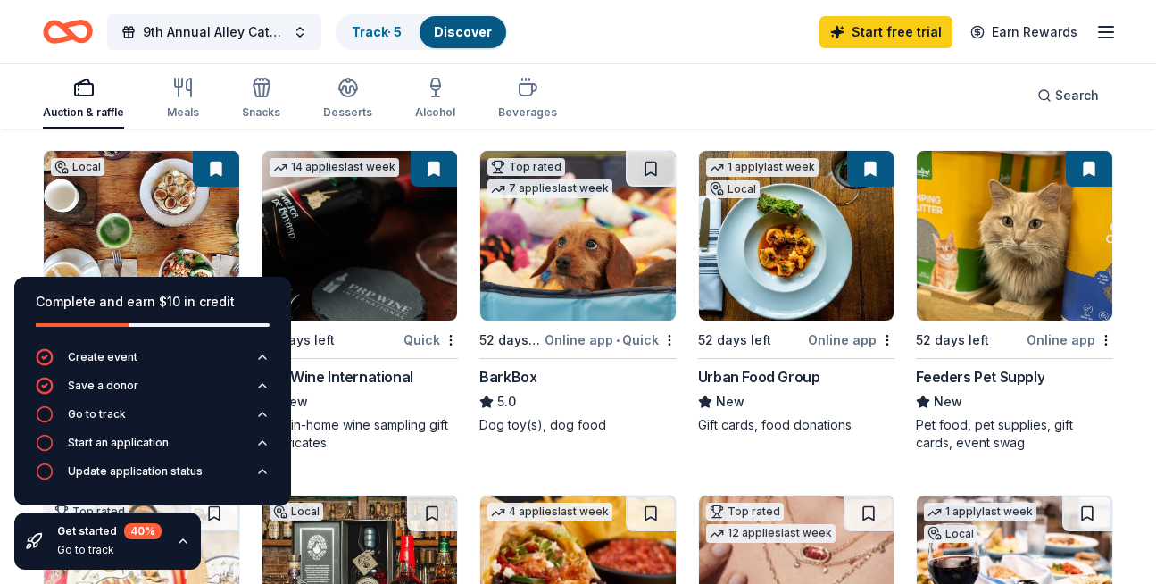
click at [215, 171] on button at bounding box center [216, 169] width 46 height 36
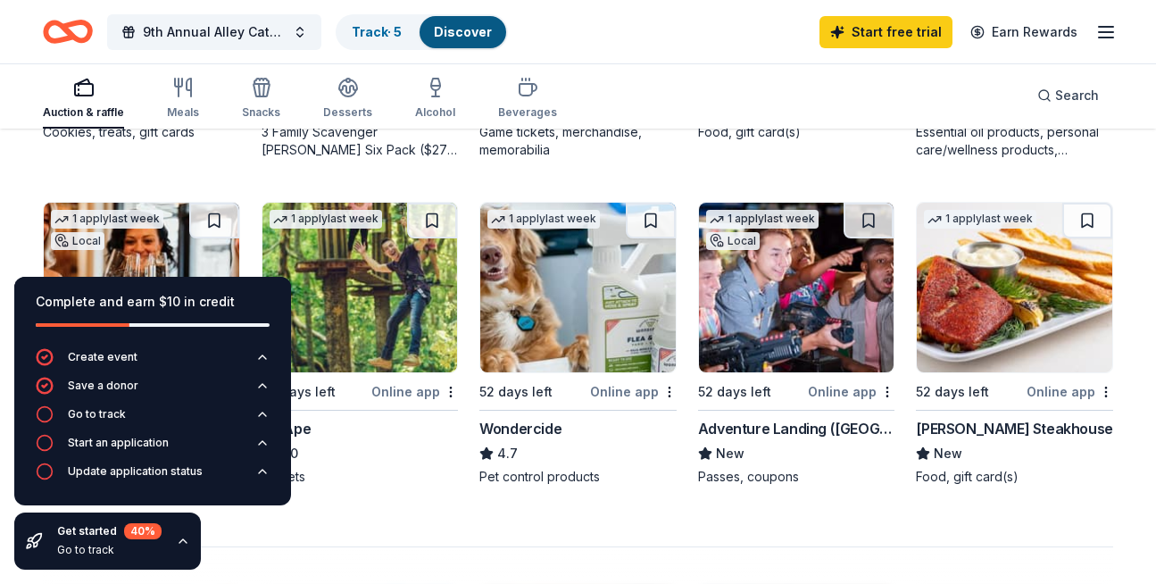
scroll to position [1160, 0]
click at [389, 493] on div "1 apply last week 54 days left Online app Go Ape 5.0 Tickets" at bounding box center [360, 353] width 197 height 302
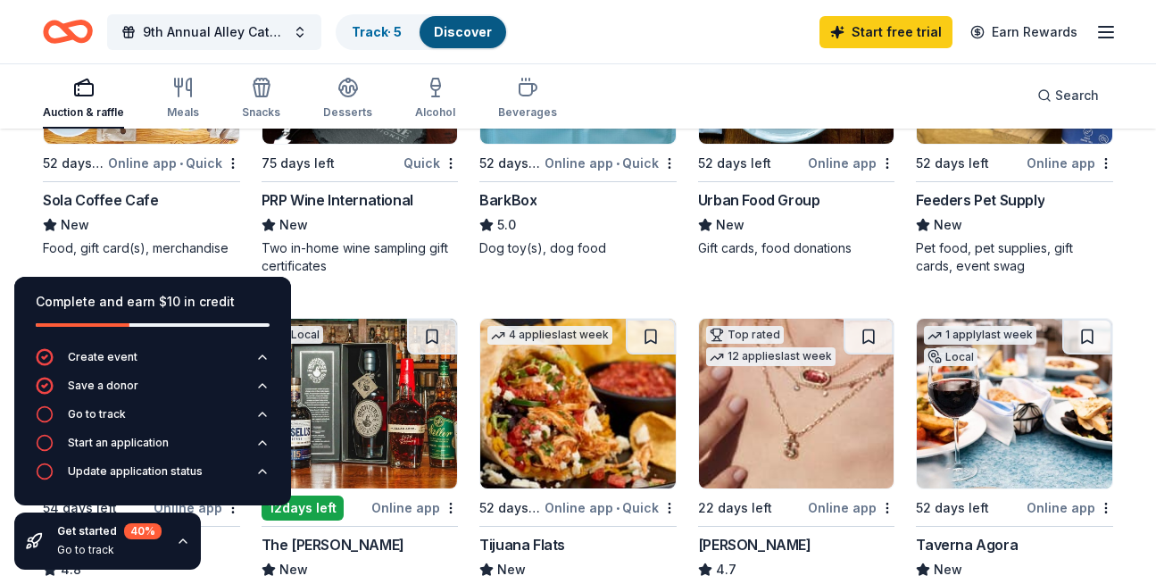
scroll to position [357, 0]
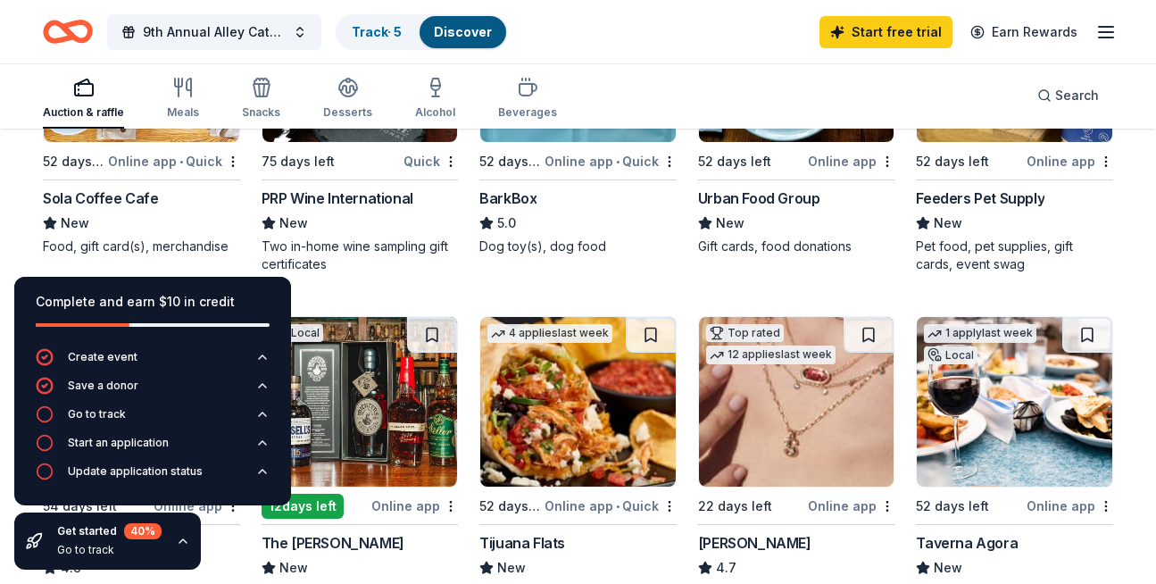
click at [145, 157] on div "Online app • Quick" at bounding box center [174, 161] width 132 height 22
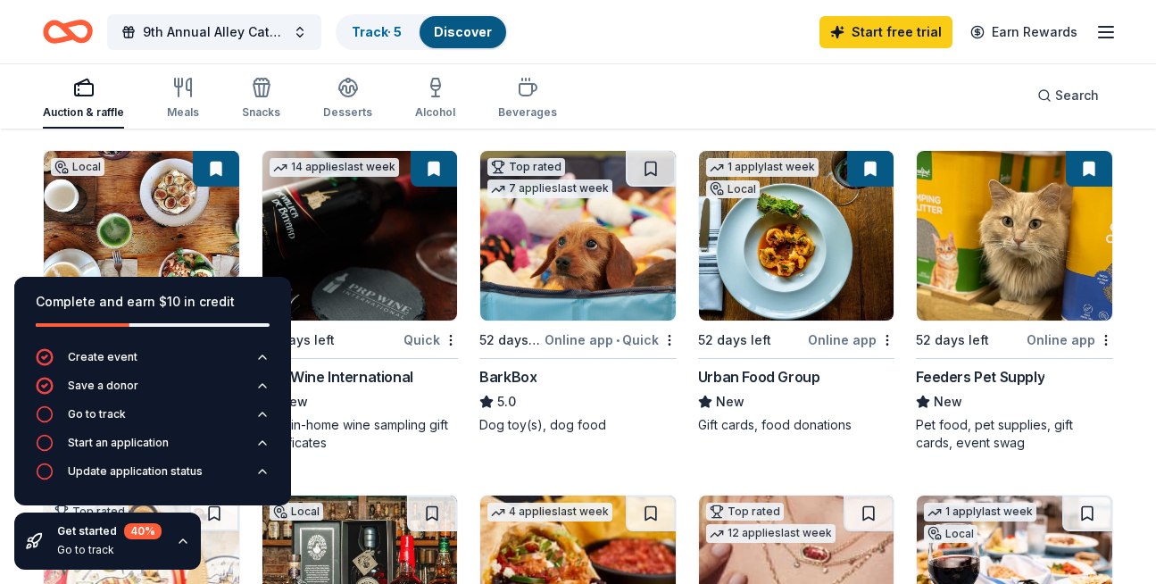
click at [836, 338] on div "Online app" at bounding box center [851, 339] width 87 height 22
click at [998, 366] on div "Feeders Pet Supply" at bounding box center [980, 376] width 129 height 21
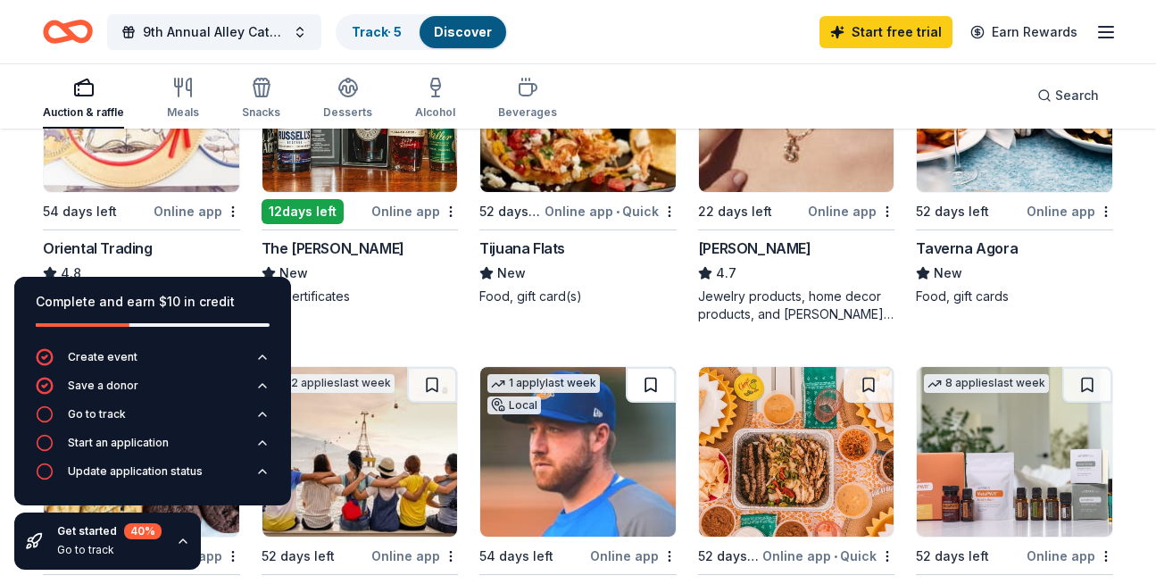
scroll to position [625, 0]
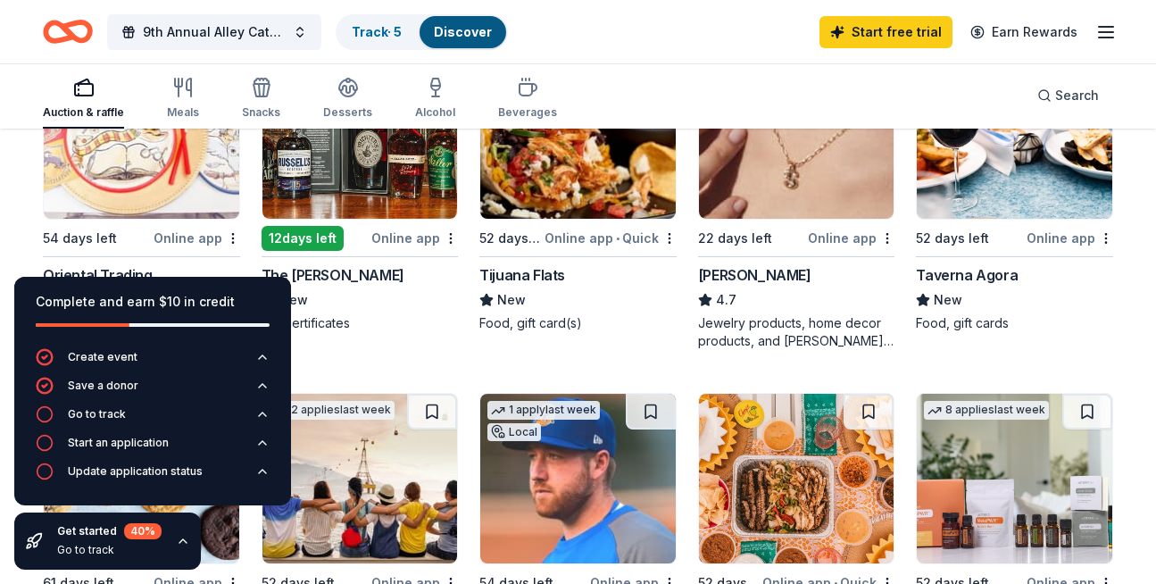
click at [546, 272] on div "Tijuana Flats" at bounding box center [522, 274] width 86 height 21
click at [575, 233] on div "Online app • Quick" at bounding box center [611, 238] width 132 height 22
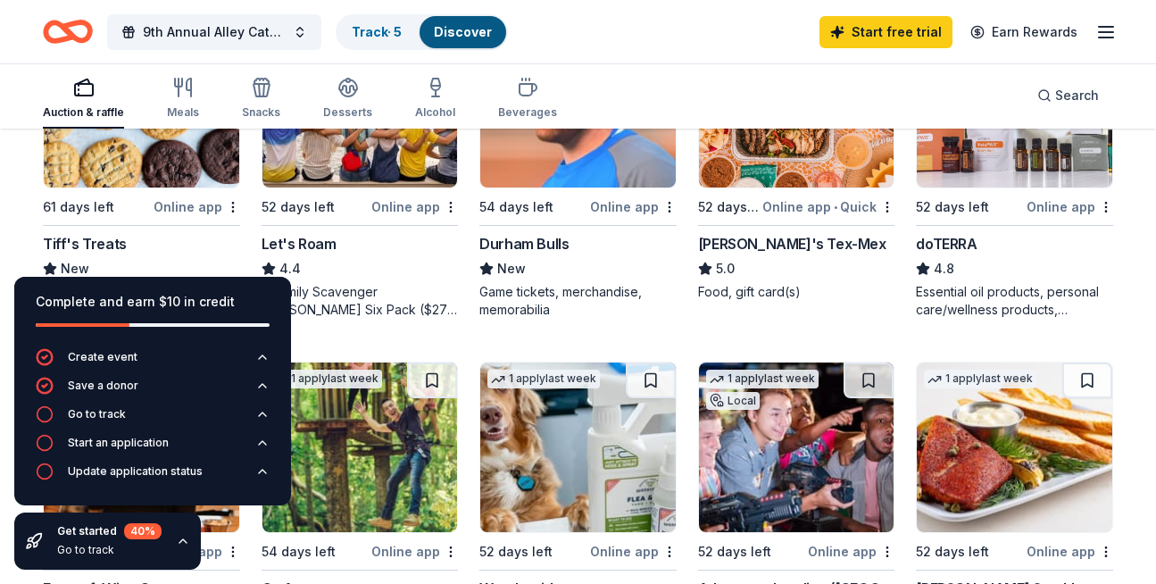
scroll to position [982, 0]
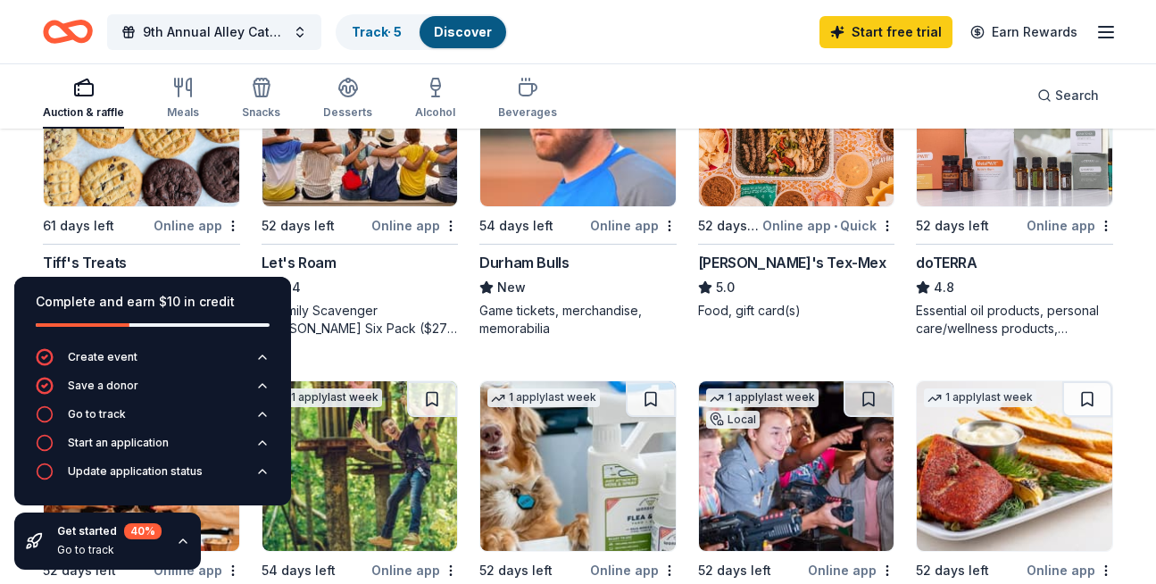
click at [533, 265] on div "Durham Bulls" at bounding box center [523, 262] width 89 height 21
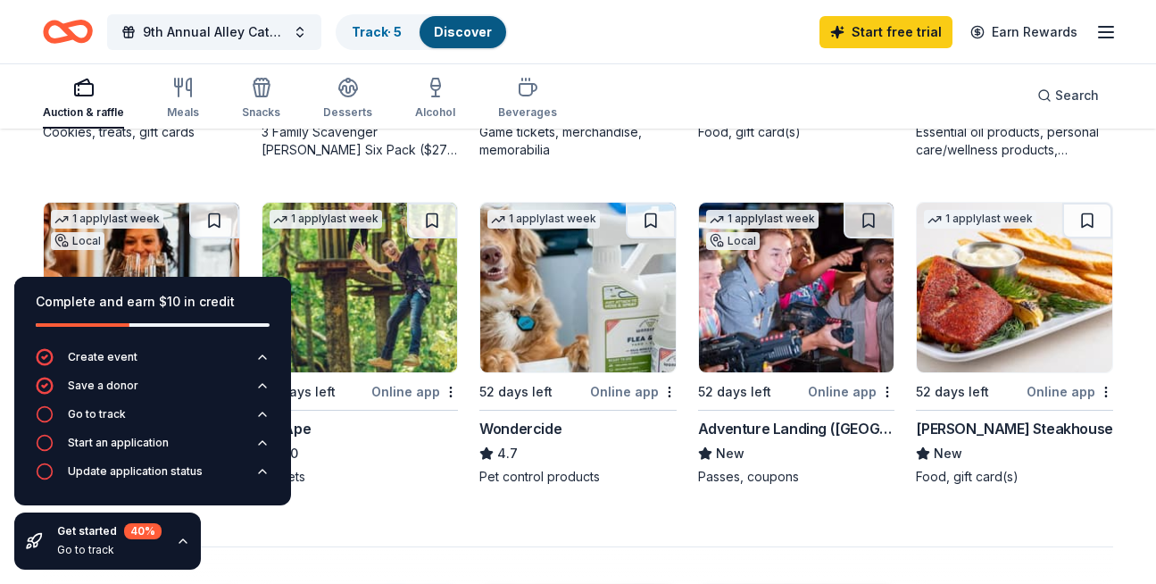
scroll to position [1339, 0]
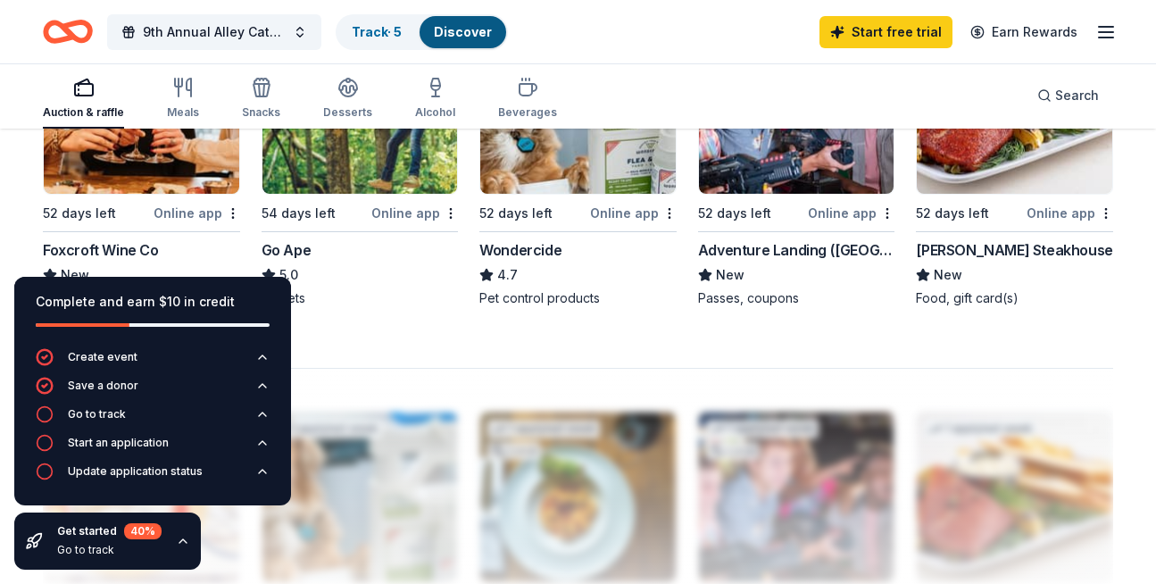
click at [992, 254] on div "[PERSON_NAME] Steakhouse" at bounding box center [1014, 249] width 196 height 21
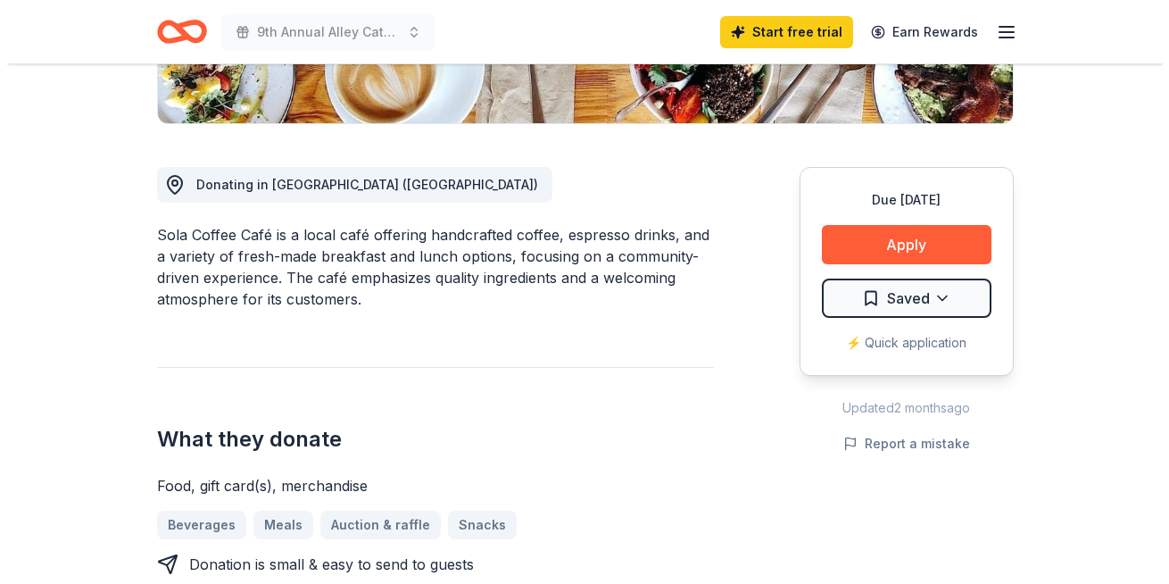
scroll to position [536, 0]
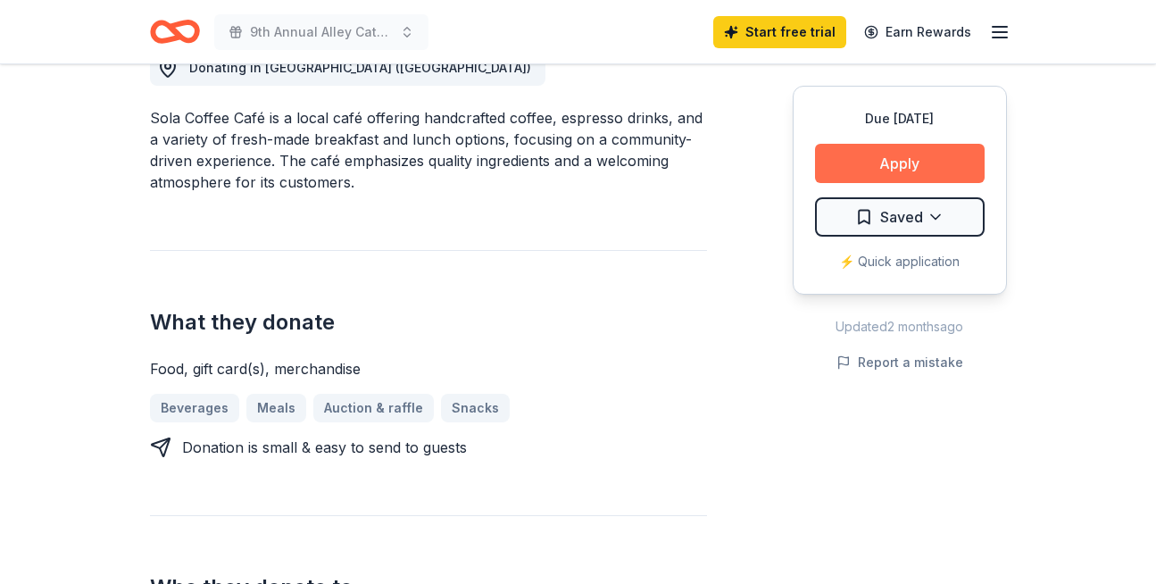
click at [921, 165] on button "Apply" at bounding box center [900, 163] width 170 height 39
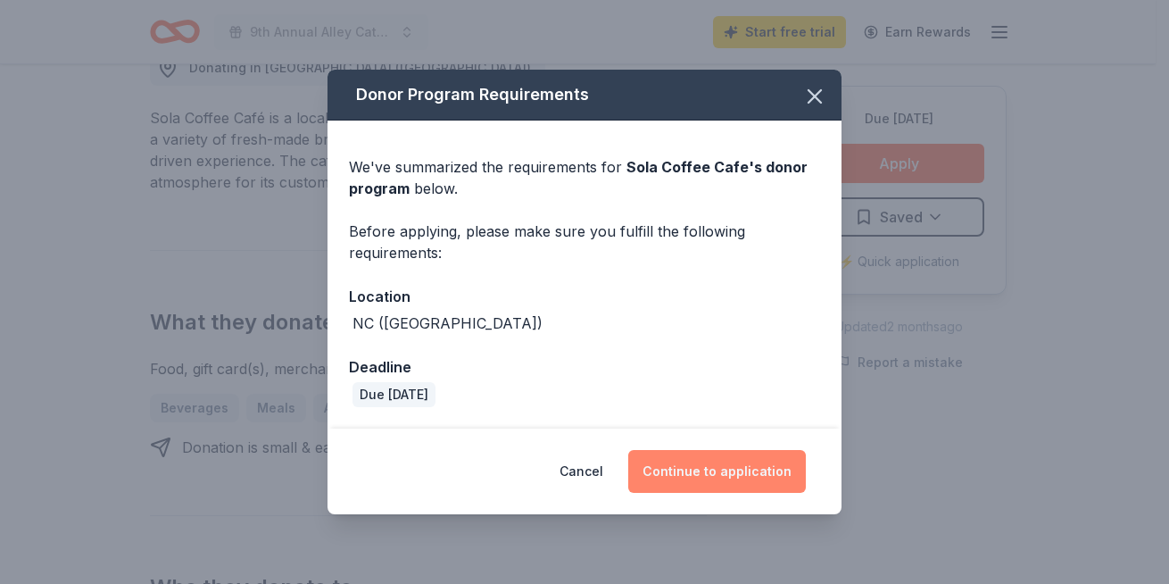
click at [759, 471] on button "Continue to application" at bounding box center [717, 471] width 178 height 43
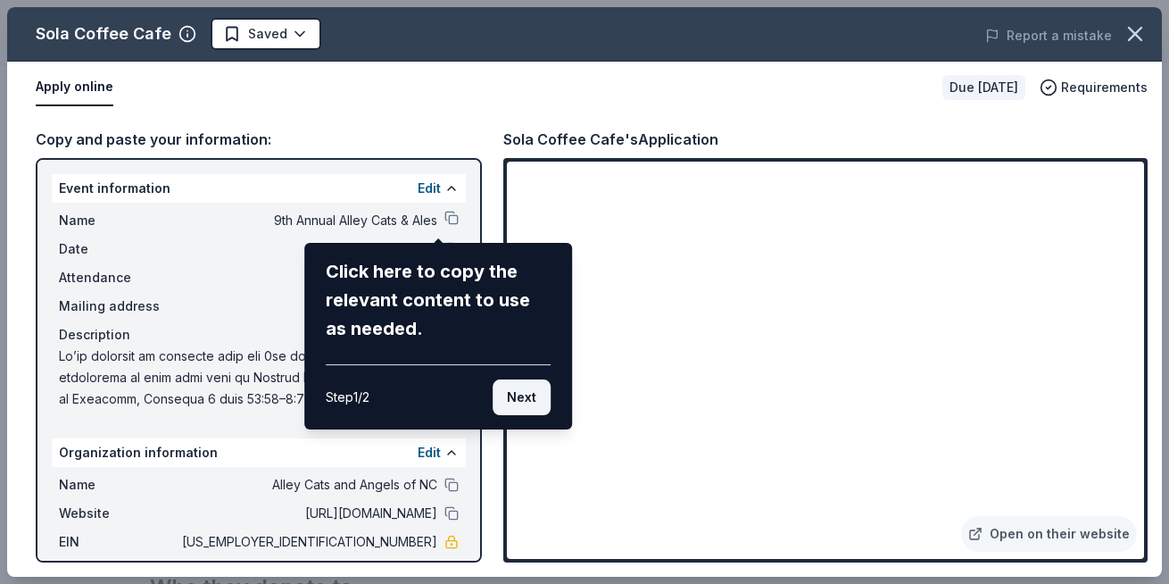
click at [526, 400] on button "Next" at bounding box center [522, 397] width 58 height 36
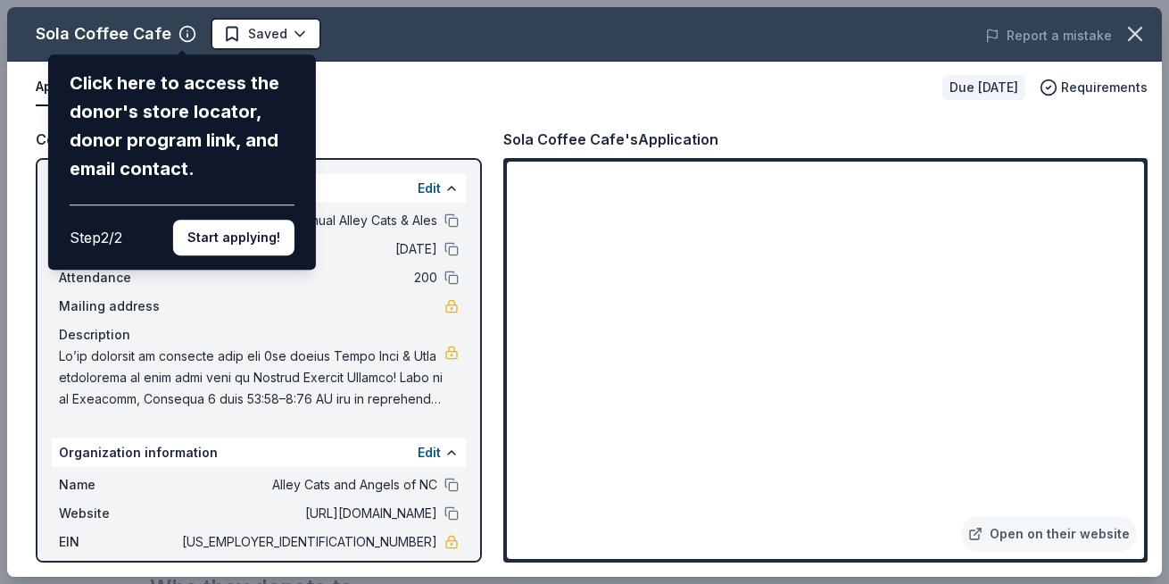
click at [1057, 533] on div "Sola Coffee Cafe Click here to access the donor's store locator, donor program …" at bounding box center [584, 292] width 1155 height 570
click at [972, 533] on div "Sola Coffee Cafe Click here to access the donor's store locator, donor program …" at bounding box center [584, 292] width 1155 height 570
click at [761, 468] on div "Sola Coffee Cafe Click here to access the donor's store locator, donor program …" at bounding box center [584, 292] width 1155 height 570
drag, startPoint x: 1143, startPoint y: 208, endPoint x: 1152, endPoint y: 257, distance: 49.9
click at [1152, 257] on div "Sola Coffee Cafe Click here to access the donor's store locator, donor program …" at bounding box center [584, 292] width 1155 height 570
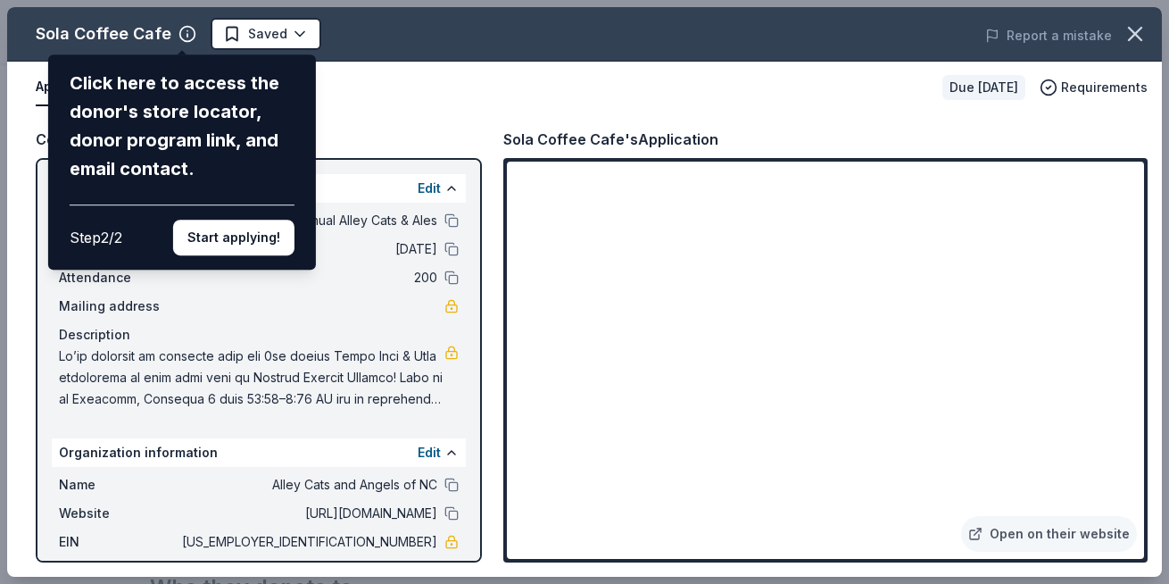
drag, startPoint x: 1137, startPoint y: 244, endPoint x: 1136, endPoint y: 314, distance: 70.5
click at [1136, 314] on div "Sola Coffee Cafe Click here to access the donor's store locator, donor program …" at bounding box center [584, 292] width 1155 height 570
click at [1015, 536] on div "Sola Coffee Cafe Click here to access the donor's store locator, donor program …" at bounding box center [584, 292] width 1155 height 570
click at [993, 542] on div "Sola Coffee Cafe Click here to access the donor's store locator, donor program …" at bounding box center [584, 292] width 1155 height 570
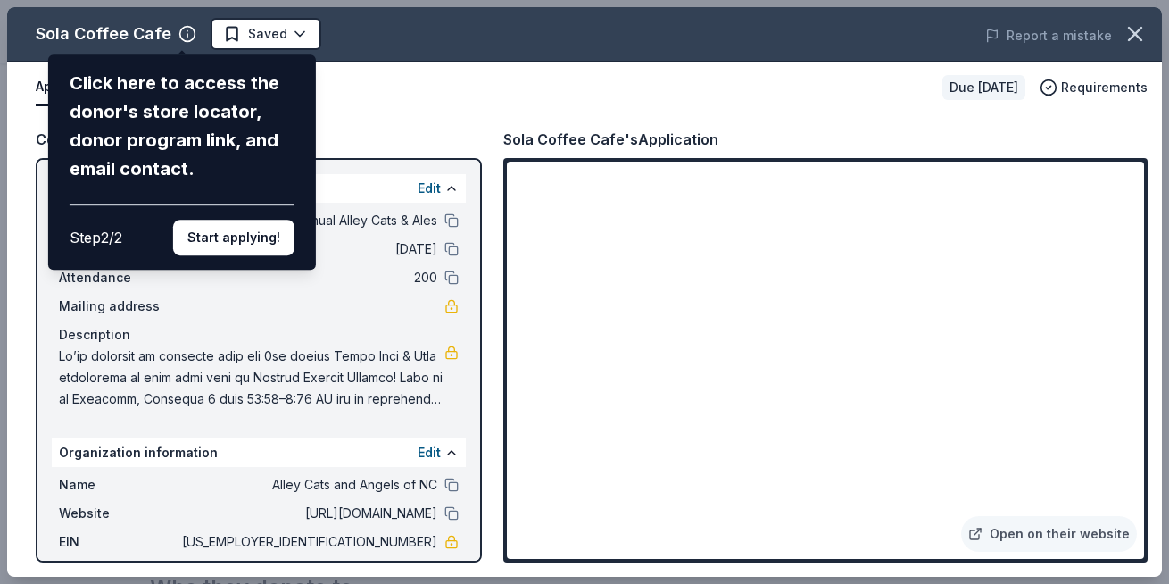
click at [247, 234] on button "Start applying!" at bounding box center [233, 238] width 121 height 36
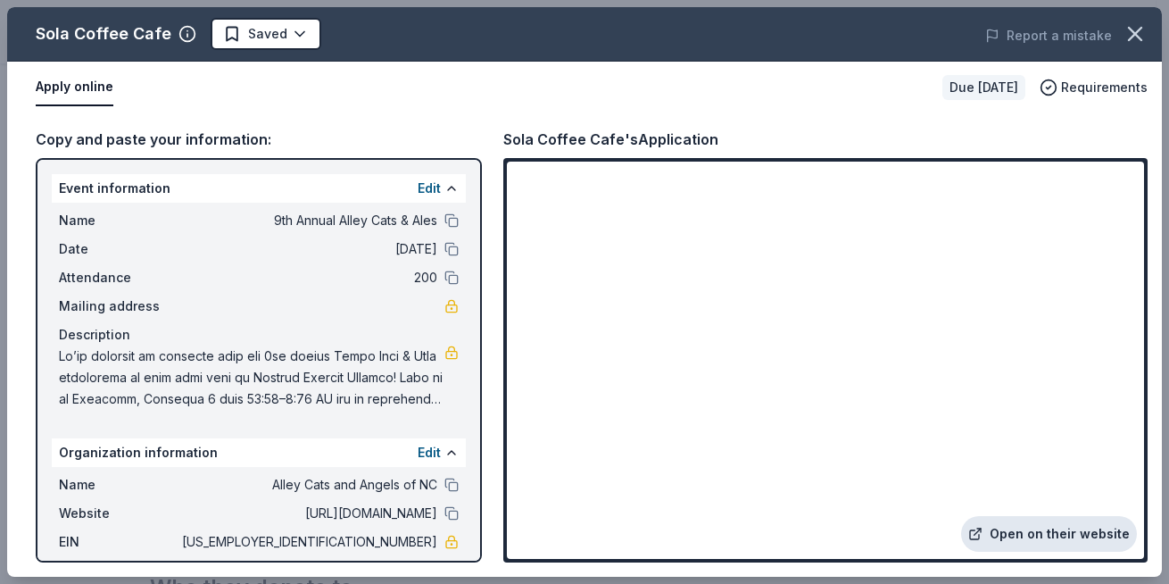
click at [1040, 528] on link "Open on their website" at bounding box center [1049, 534] width 176 height 36
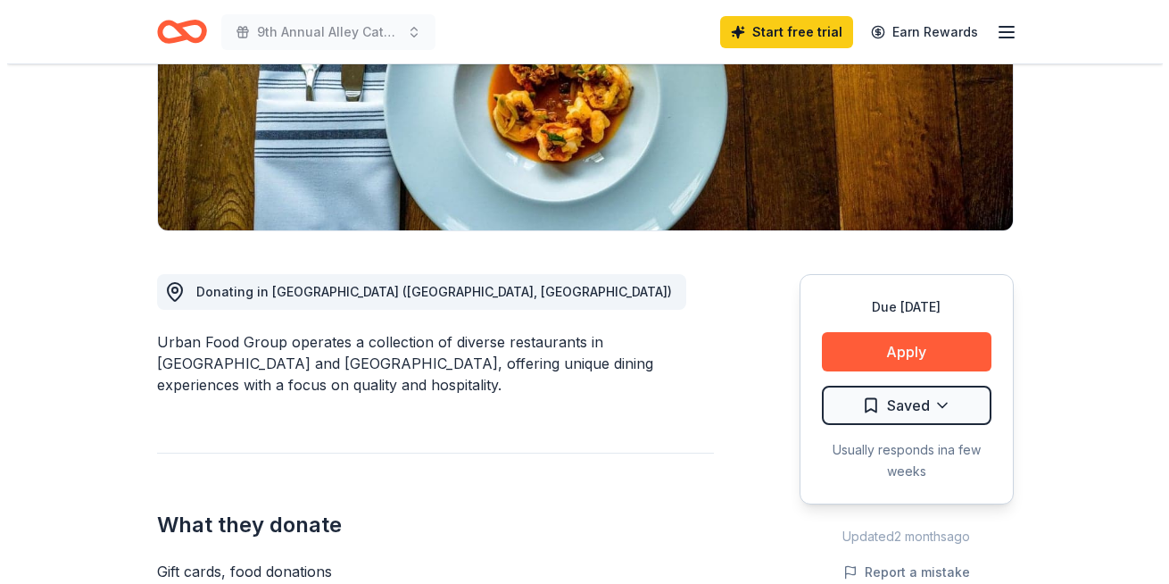
scroll to position [446, 0]
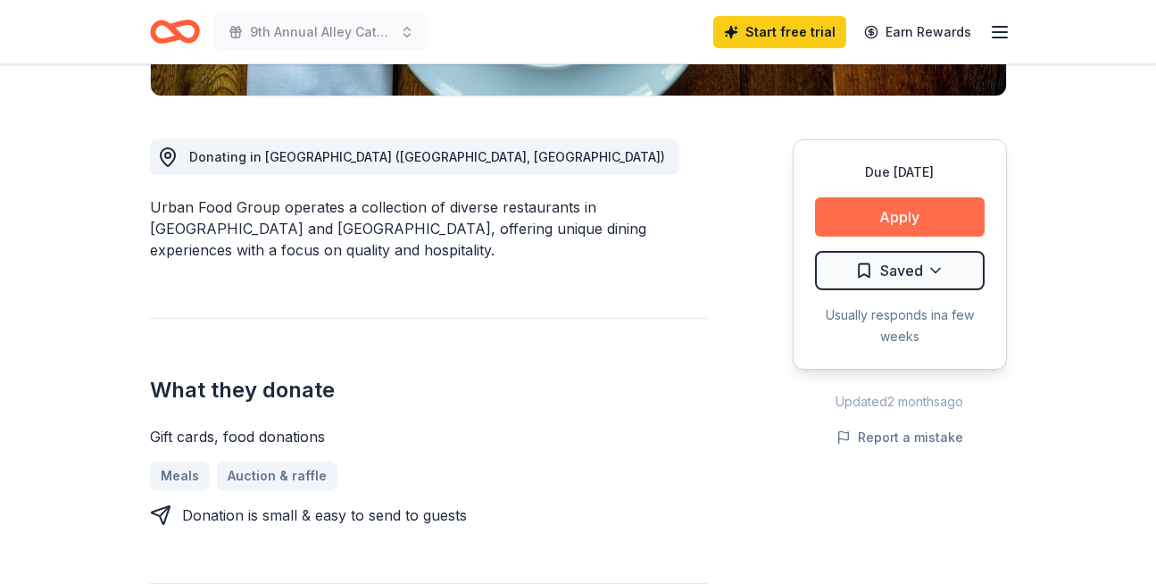
click at [921, 212] on button "Apply" at bounding box center [900, 216] width 170 height 39
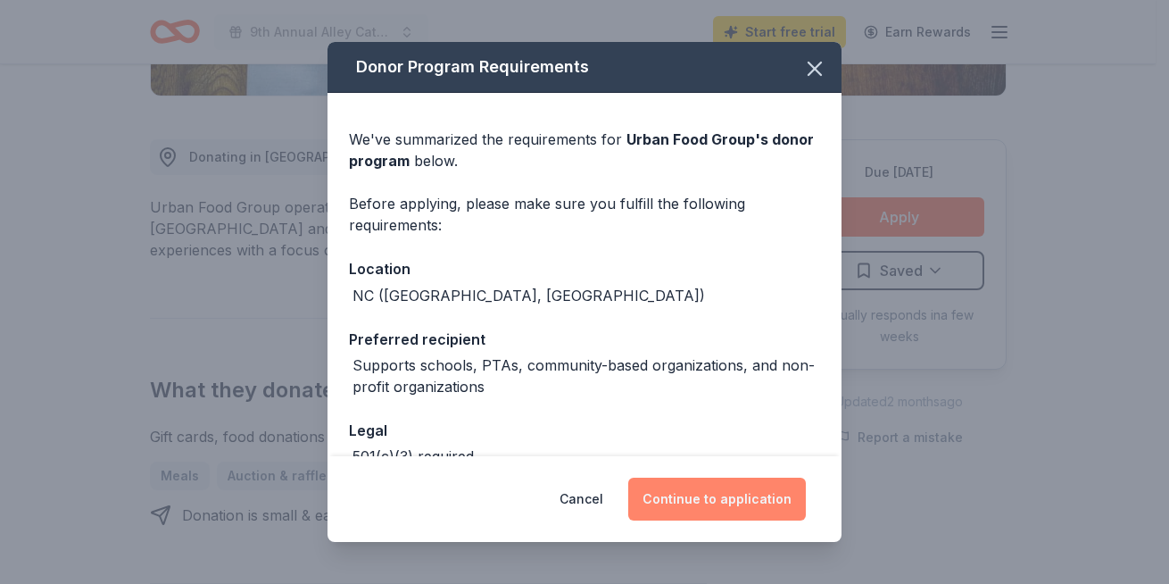
click at [711, 500] on button "Continue to application" at bounding box center [717, 499] width 178 height 43
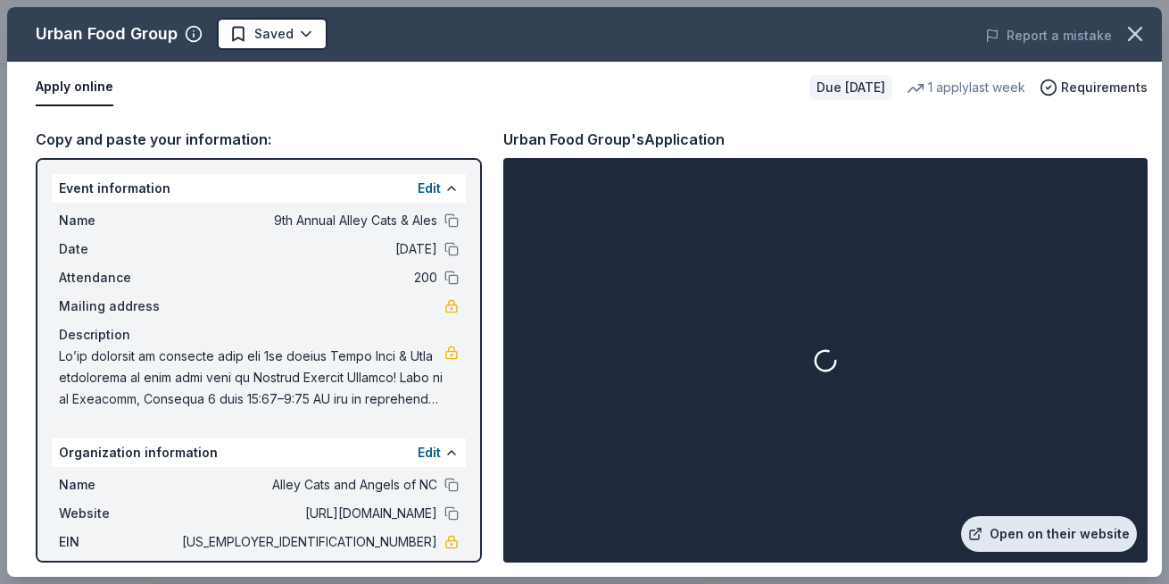
click at [1051, 532] on link "Open on their website" at bounding box center [1049, 534] width 176 height 36
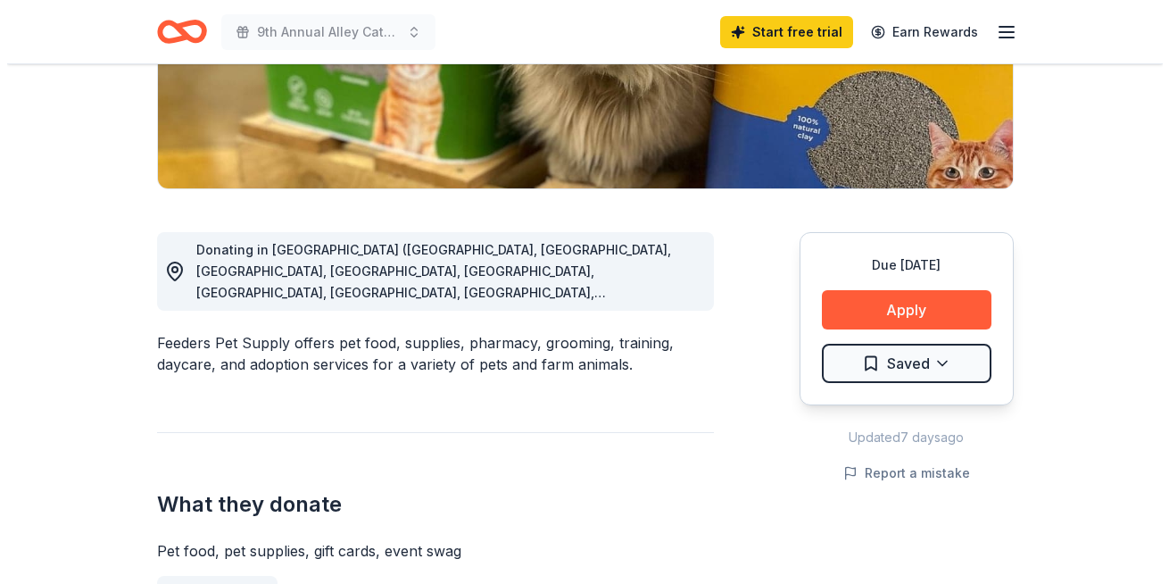
scroll to position [357, 0]
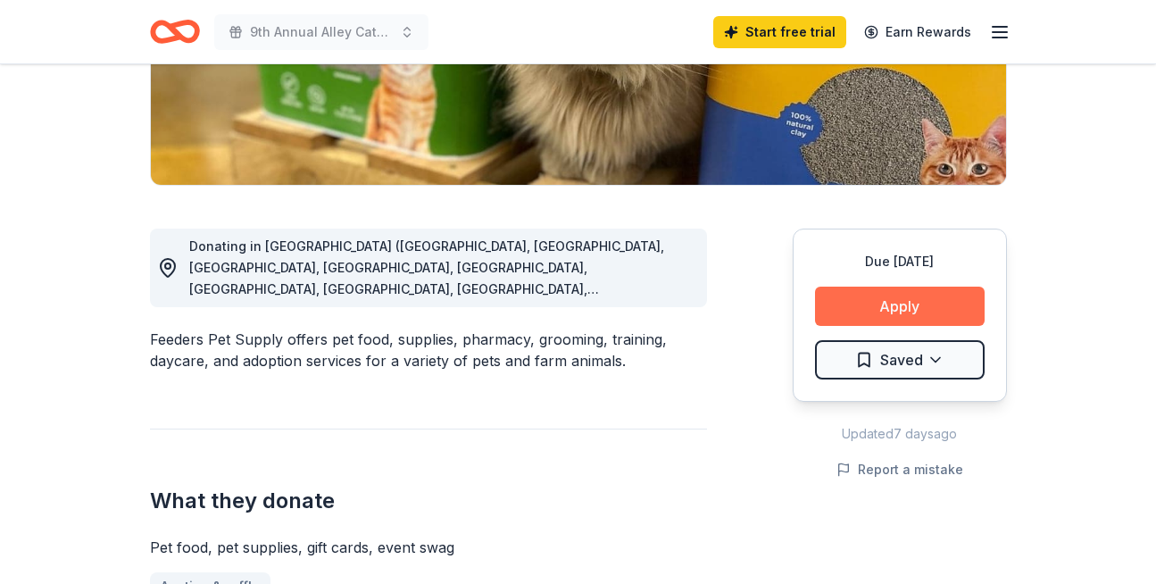
click at [919, 304] on button "Apply" at bounding box center [900, 306] width 170 height 39
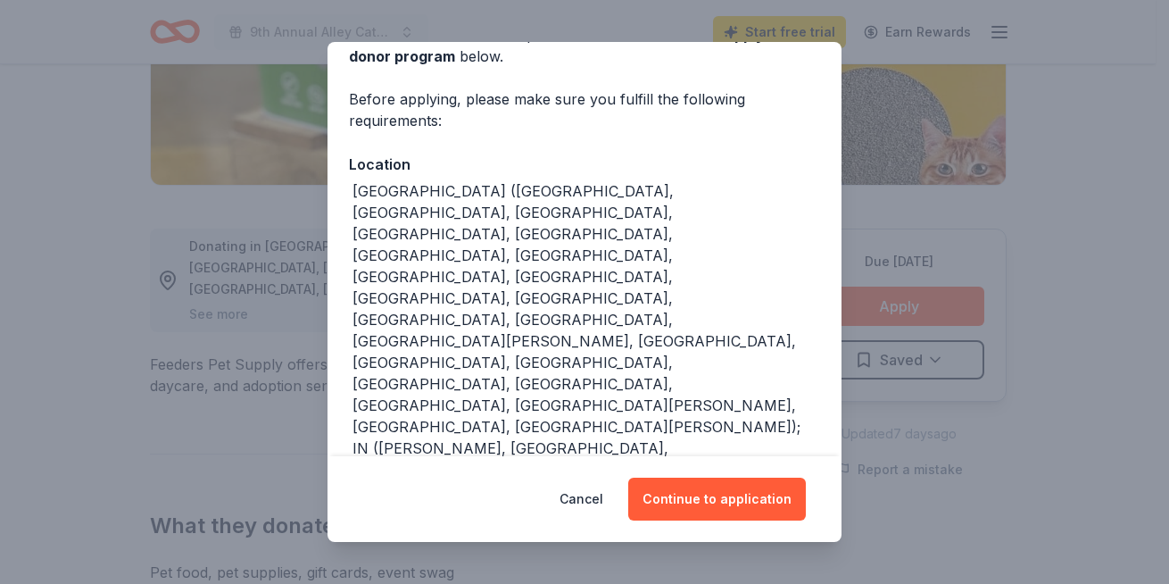
scroll to position [123, 0]
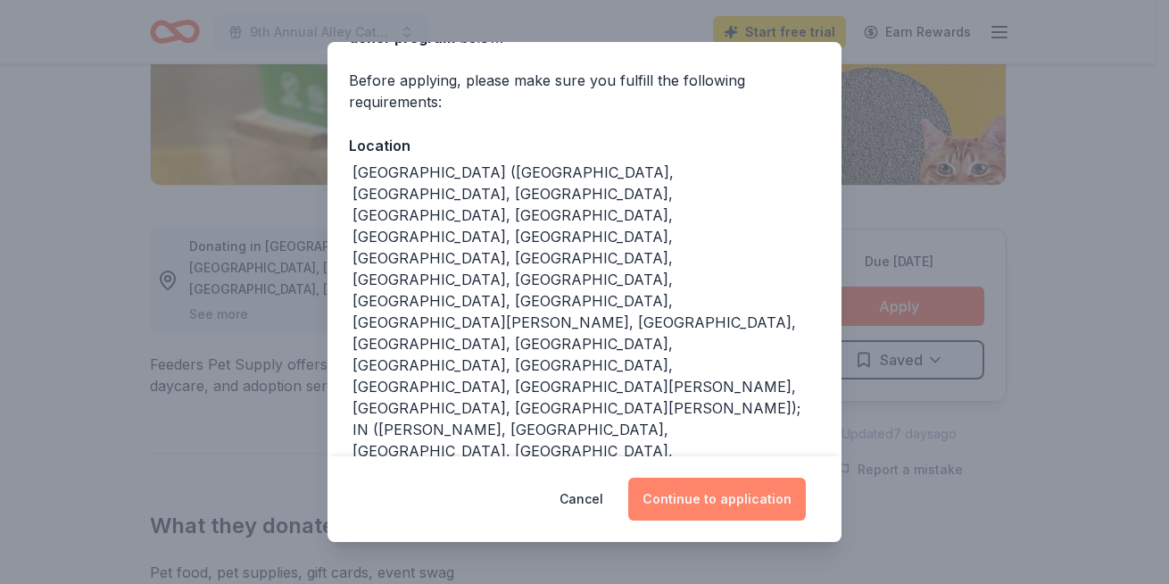
click at [719, 496] on button "Continue to application" at bounding box center [717, 499] width 178 height 43
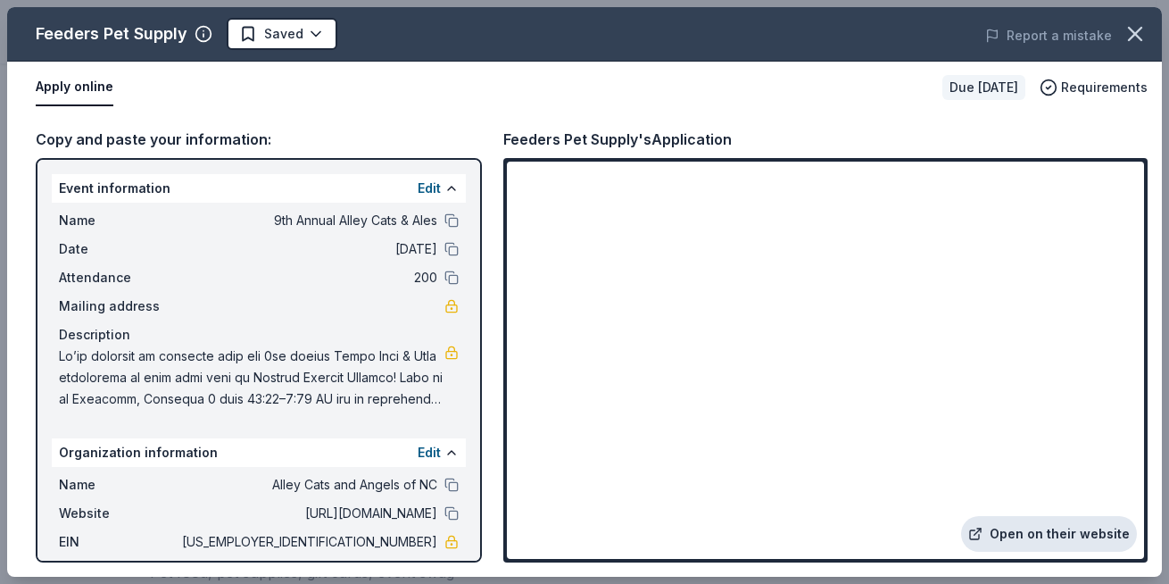
click at [1011, 532] on link "Open on their website" at bounding box center [1049, 534] width 176 height 36
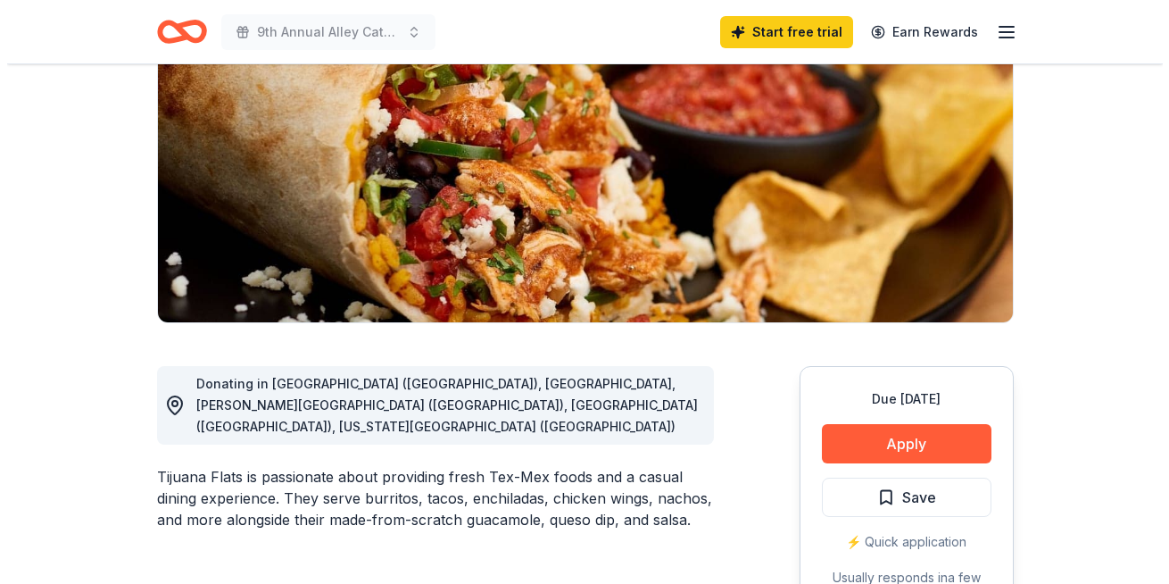
scroll to position [357, 0]
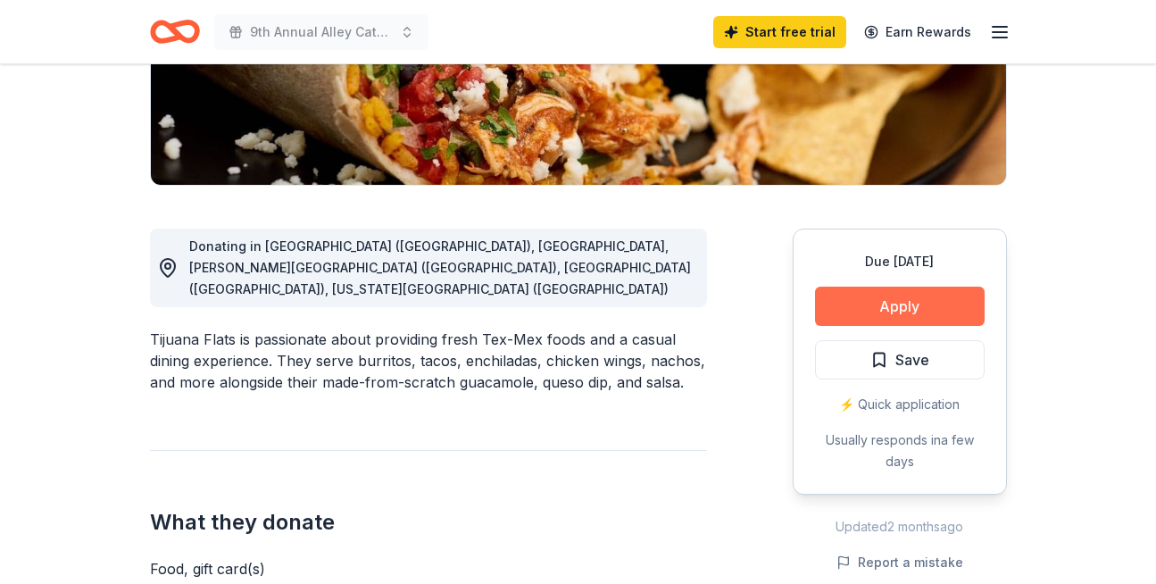
click at [946, 305] on button "Apply" at bounding box center [900, 306] width 170 height 39
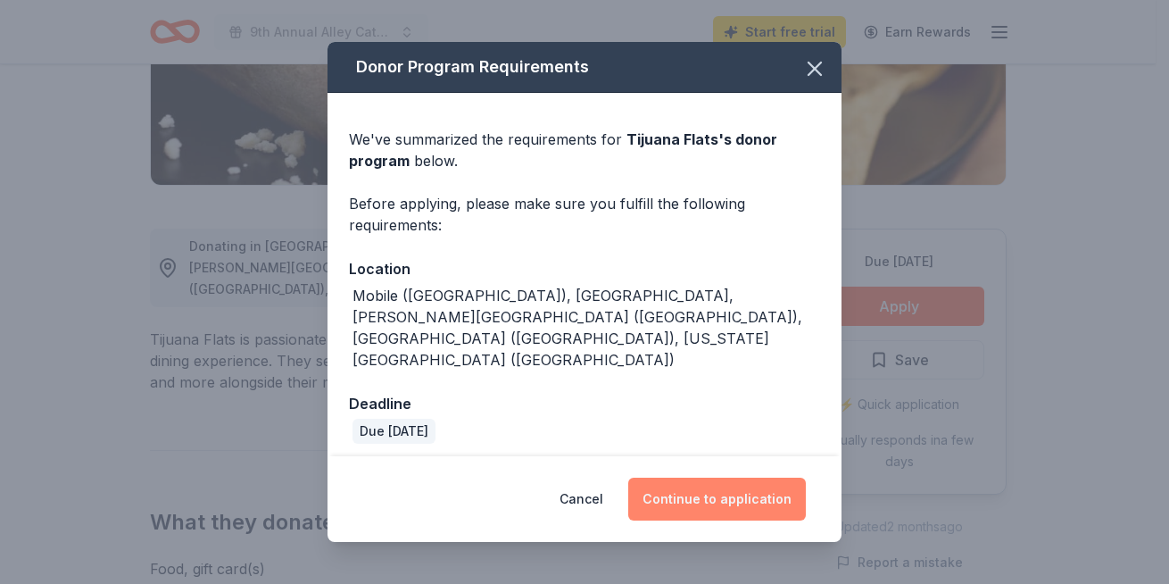
click at [751, 483] on button "Continue to application" at bounding box center [717, 499] width 178 height 43
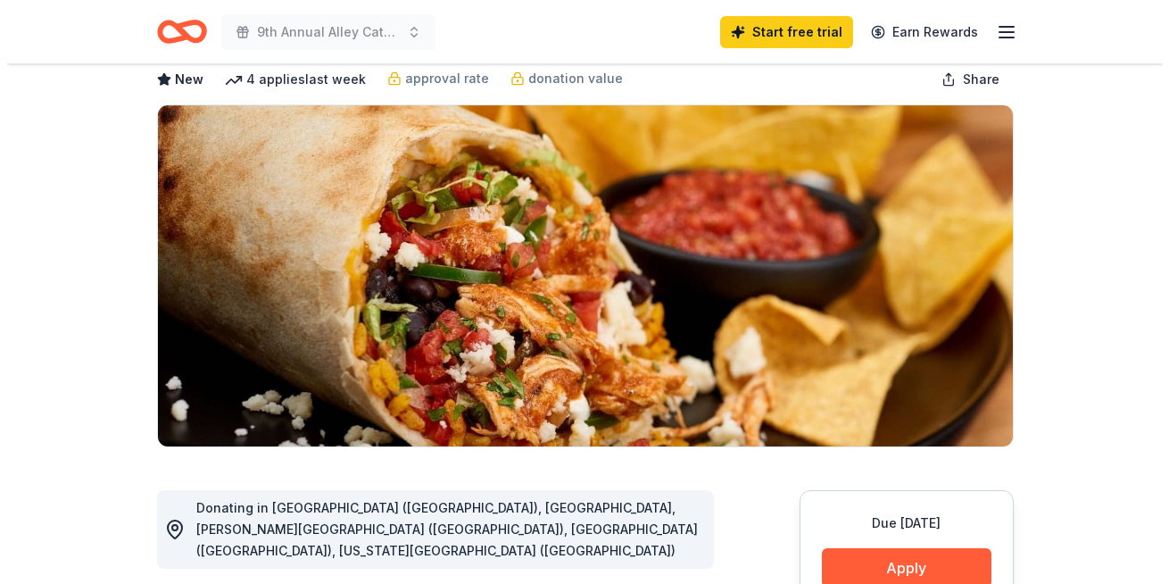
scroll to position [357, 0]
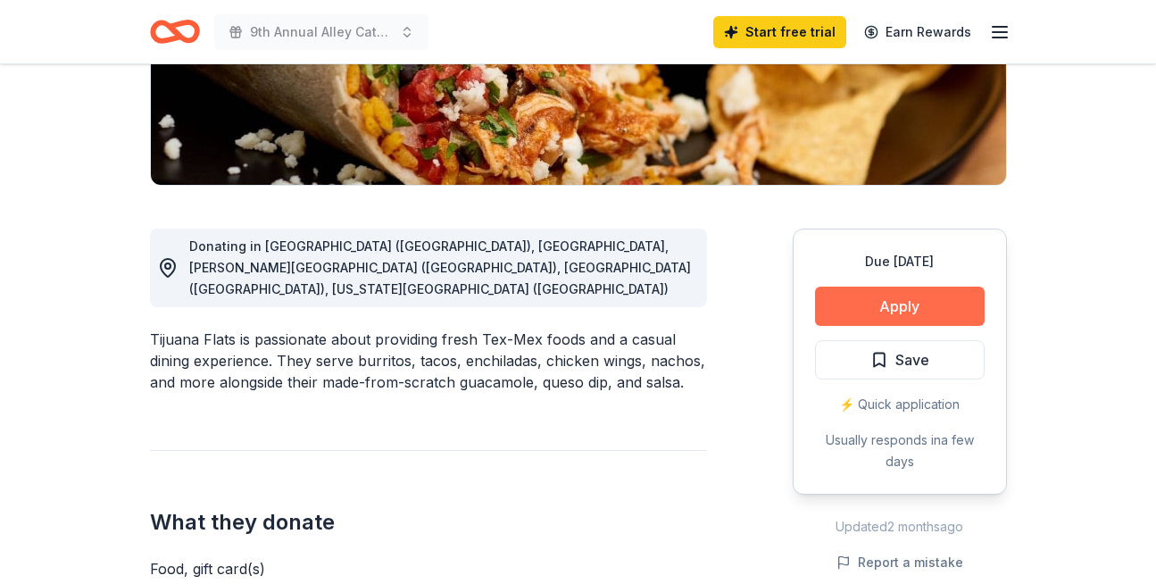
click at [898, 304] on button "Apply" at bounding box center [900, 306] width 170 height 39
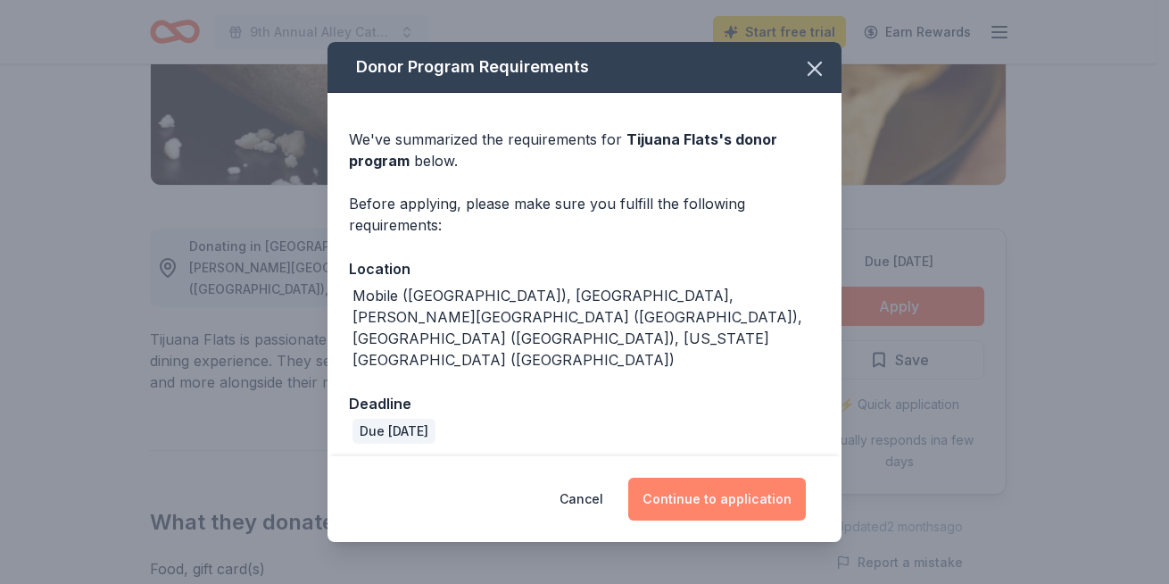
click at [768, 484] on button "Continue to application" at bounding box center [717, 499] width 178 height 43
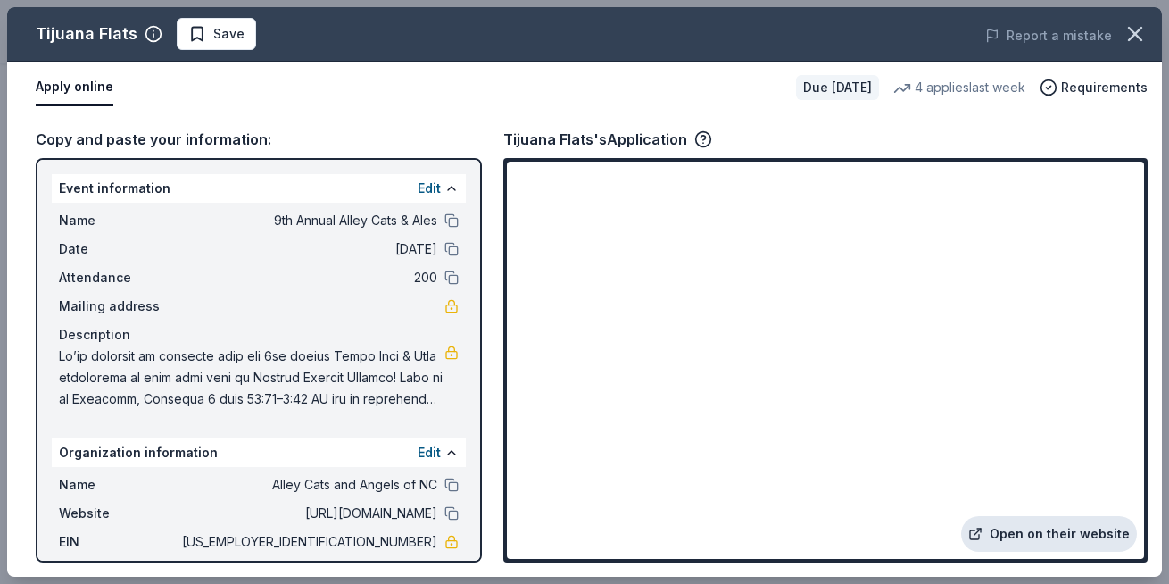
click at [1030, 528] on link "Open on their website" at bounding box center [1049, 534] width 176 height 36
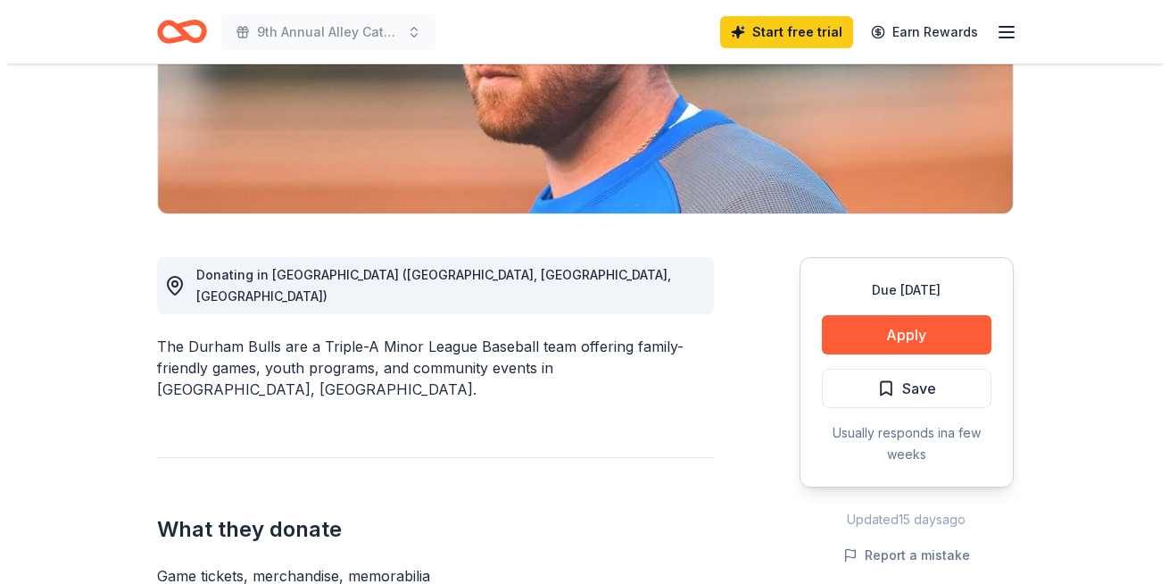
scroll to position [536, 0]
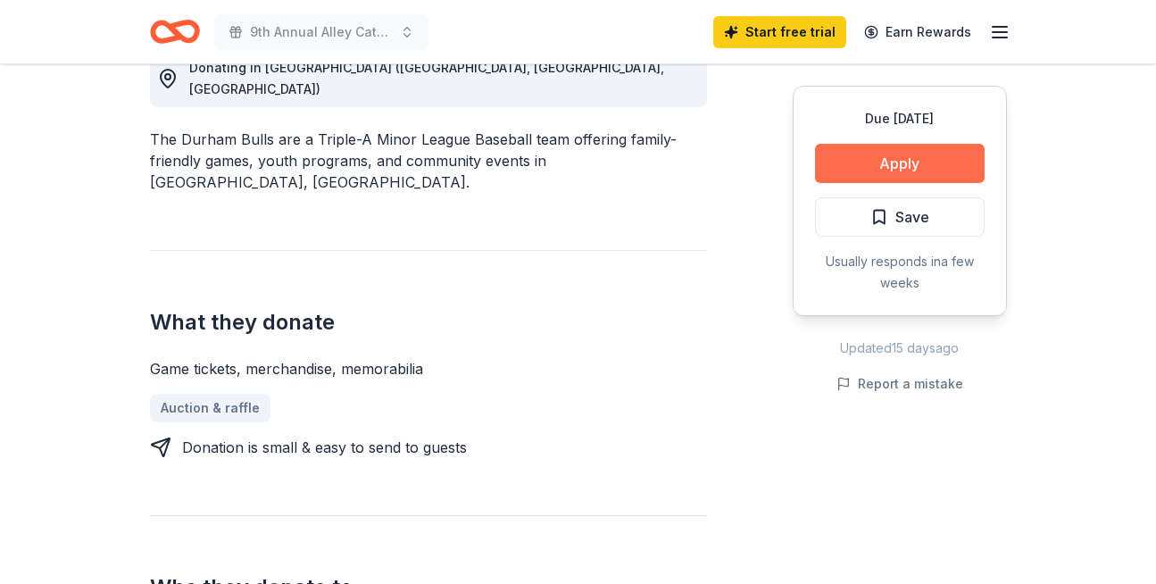
click at [930, 166] on button "Apply" at bounding box center [900, 163] width 170 height 39
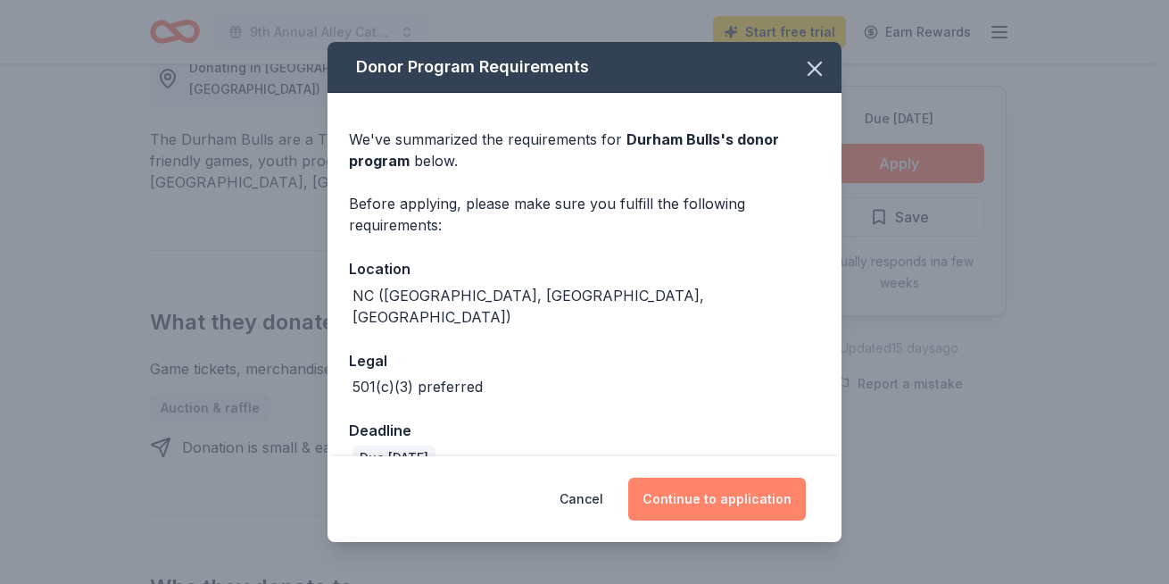
click at [736, 495] on button "Continue to application" at bounding box center [717, 499] width 178 height 43
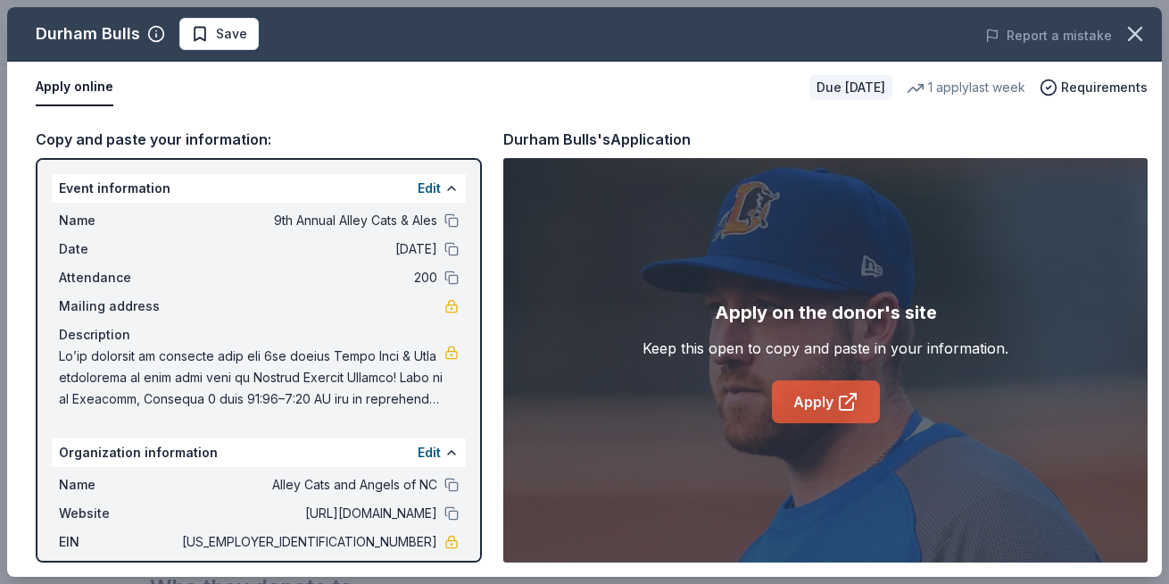
click at [813, 396] on link "Apply" at bounding box center [826, 401] width 108 height 43
click at [828, 398] on link "Apply" at bounding box center [826, 401] width 108 height 43
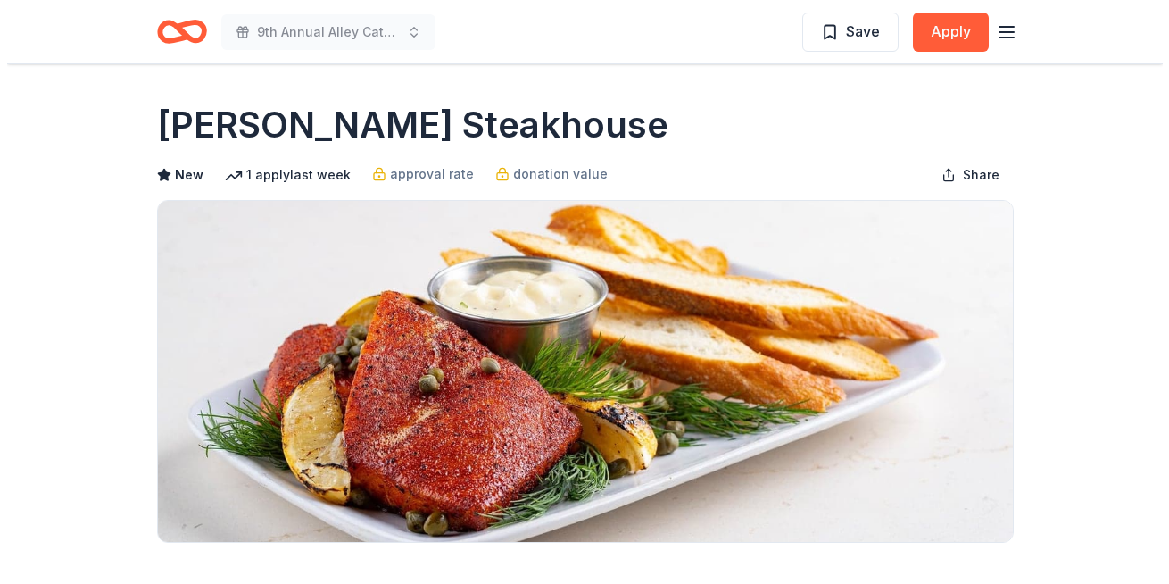
scroll to position [357, 0]
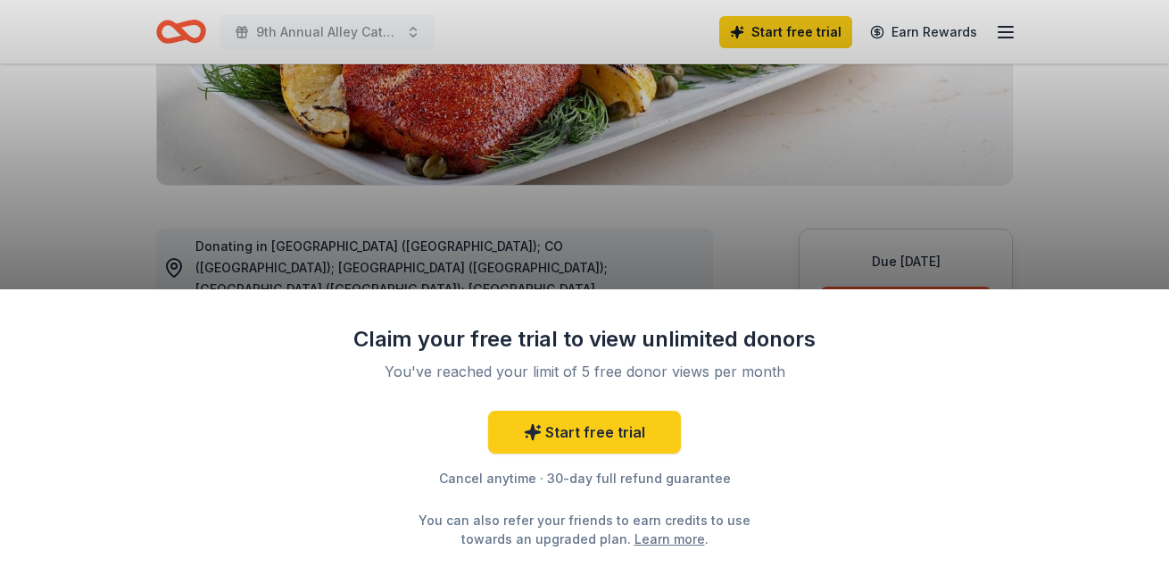
click at [1127, 375] on div "Claim your free trial to view unlimited donors You've reached your limit of 5 f…" at bounding box center [584, 436] width 1169 height 295
click at [1066, 240] on div "Claim your free trial to view unlimited donors You've reached your limit of 5 f…" at bounding box center [584, 292] width 1169 height 584
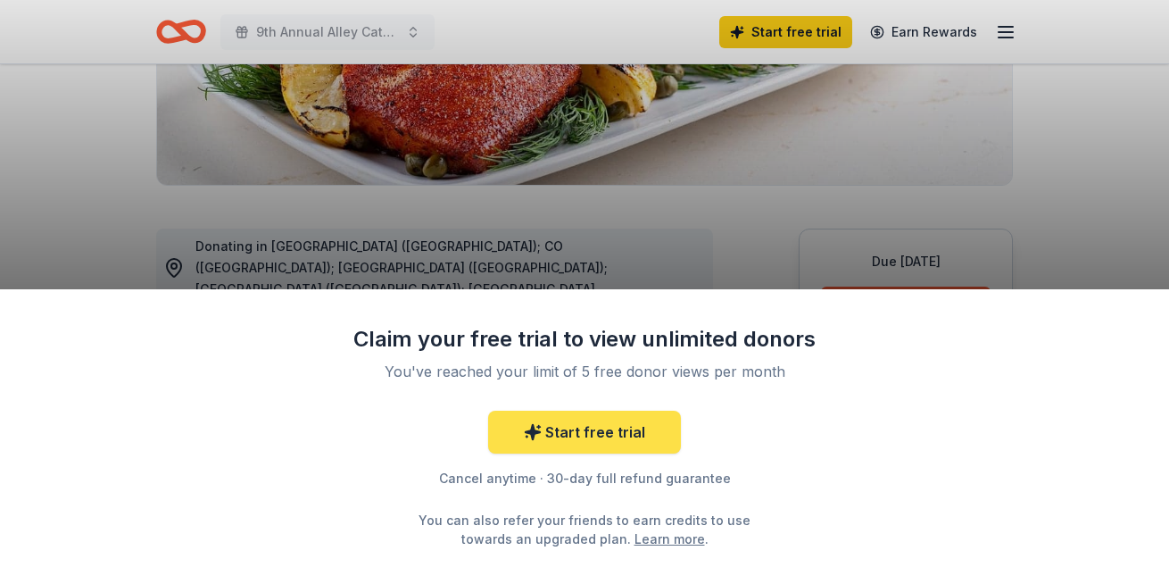
click at [654, 437] on link "Start free trial" at bounding box center [584, 432] width 193 height 43
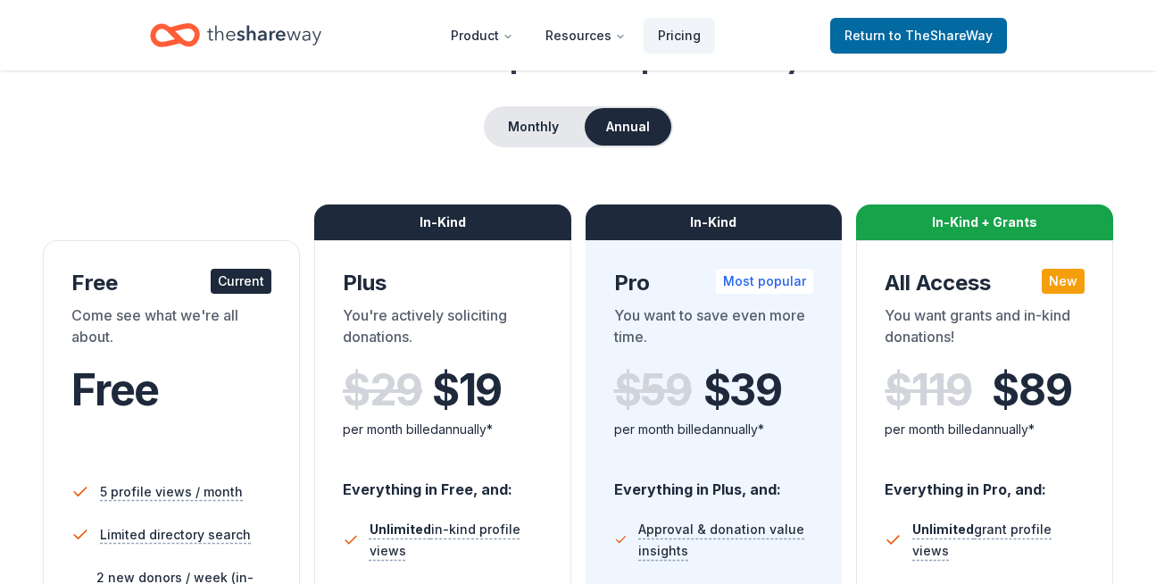
scroll to position [268, 0]
